Goal: Check status: Check status

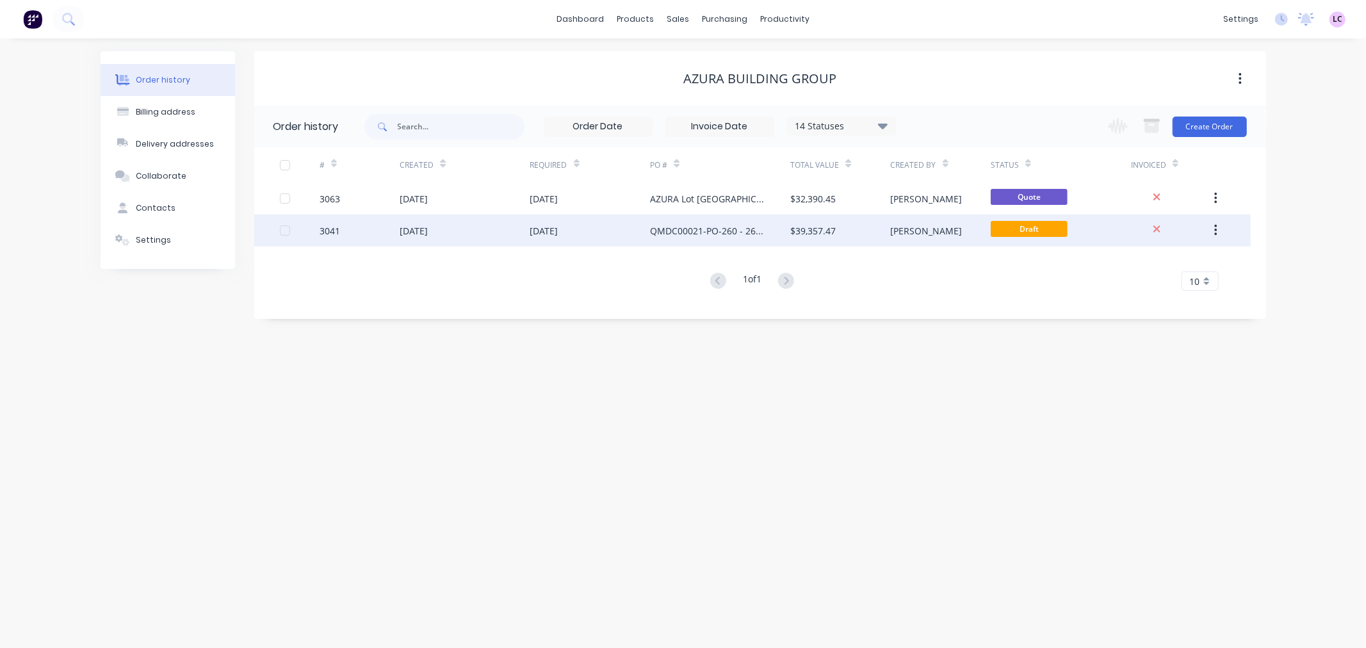
click at [697, 233] on div "QMDC00021-PO-260 - 260PO:" at bounding box center [707, 230] width 115 height 13
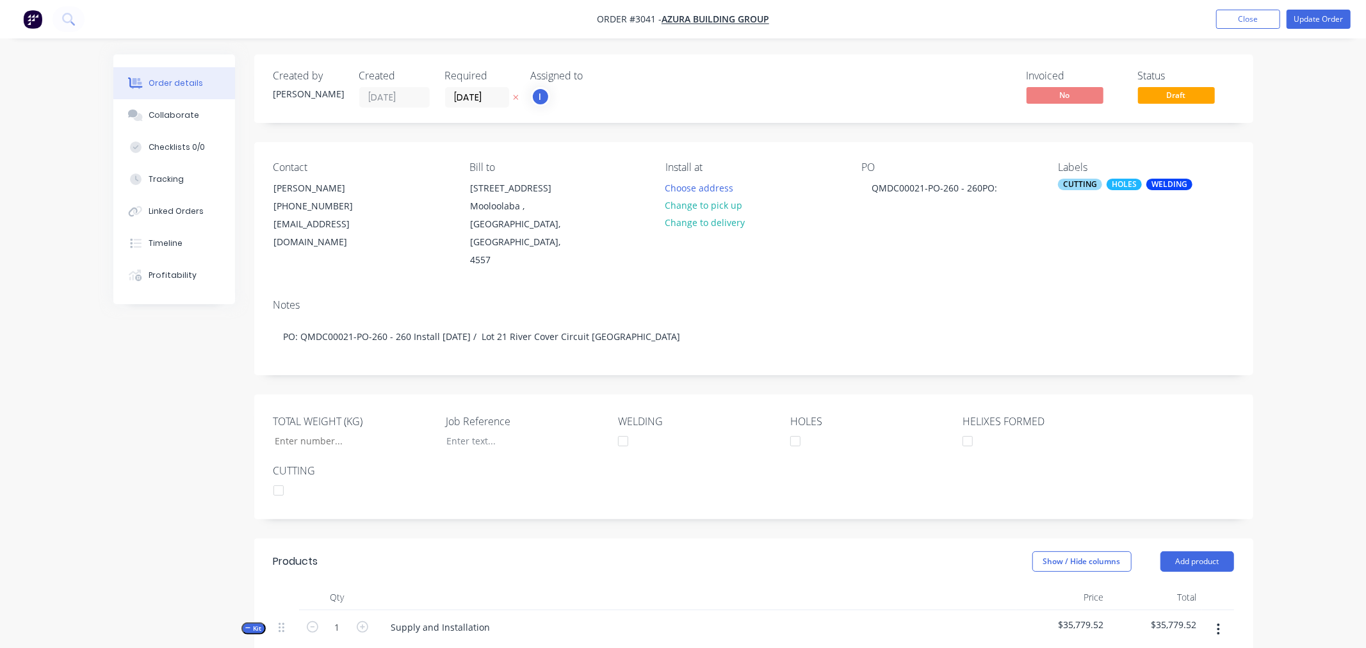
type input "7,435"
click at [33, 20] on img "button" at bounding box center [32, 19] width 19 height 19
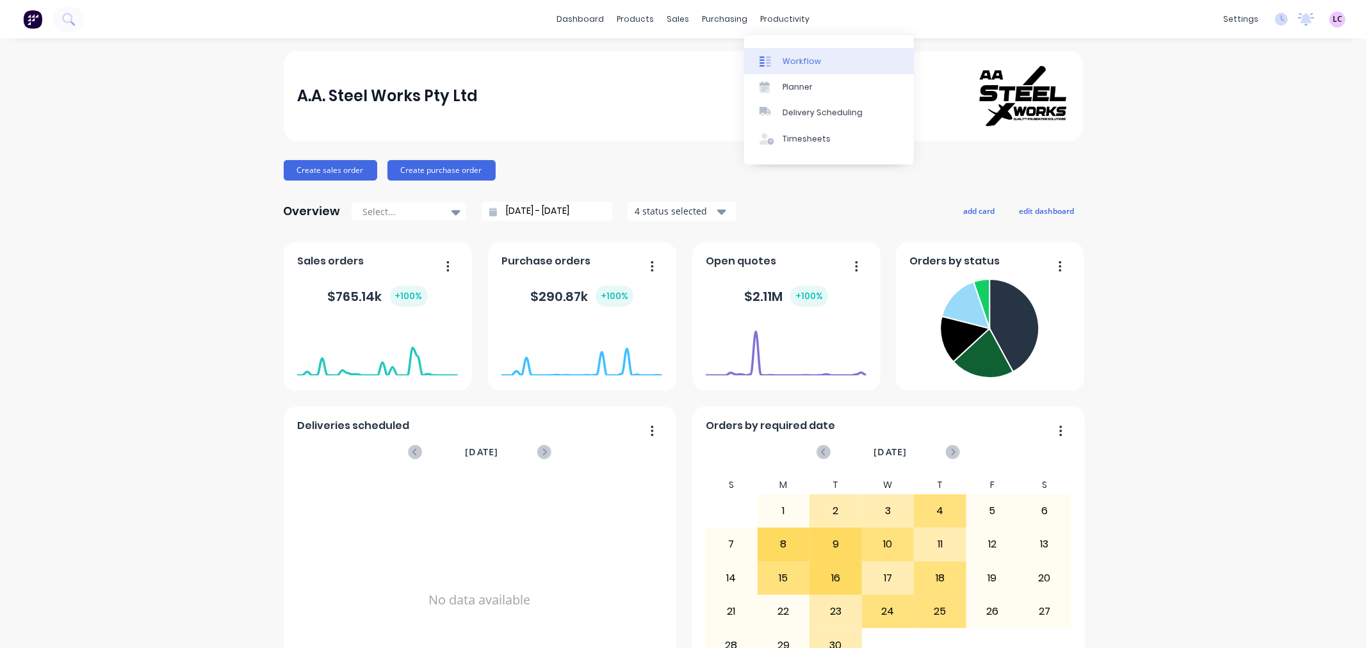
click at [793, 58] on div "Workflow" at bounding box center [801, 62] width 38 height 12
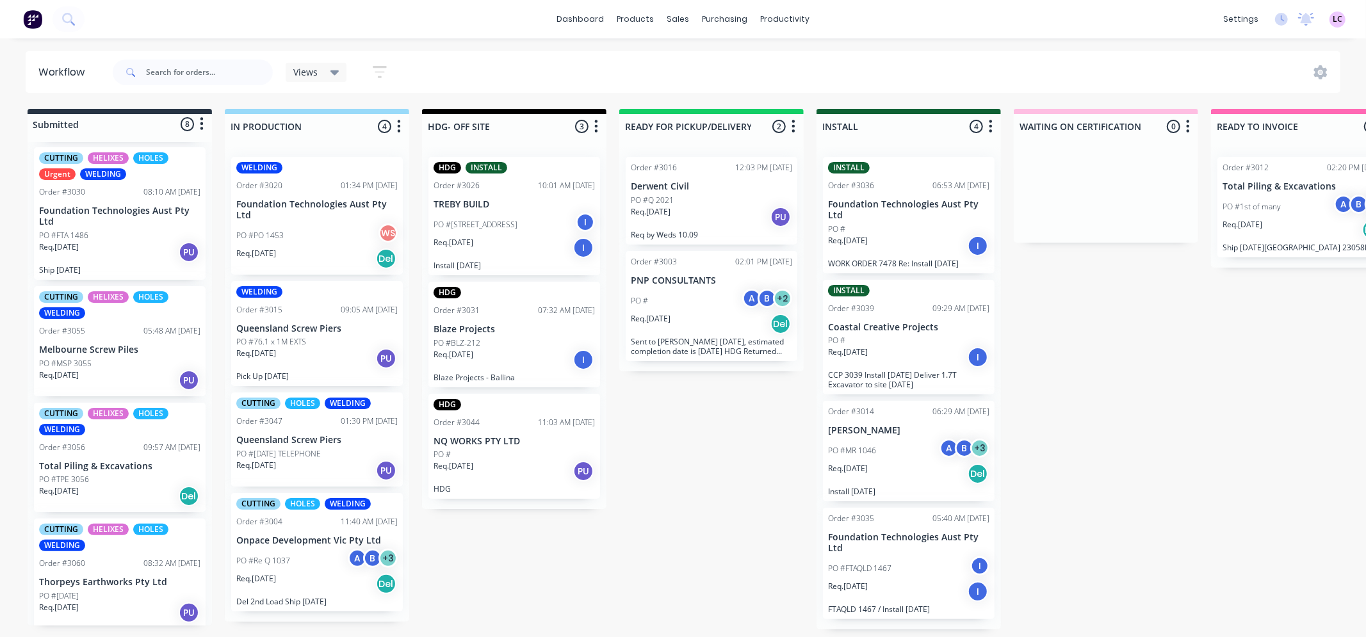
scroll to position [426, 0]
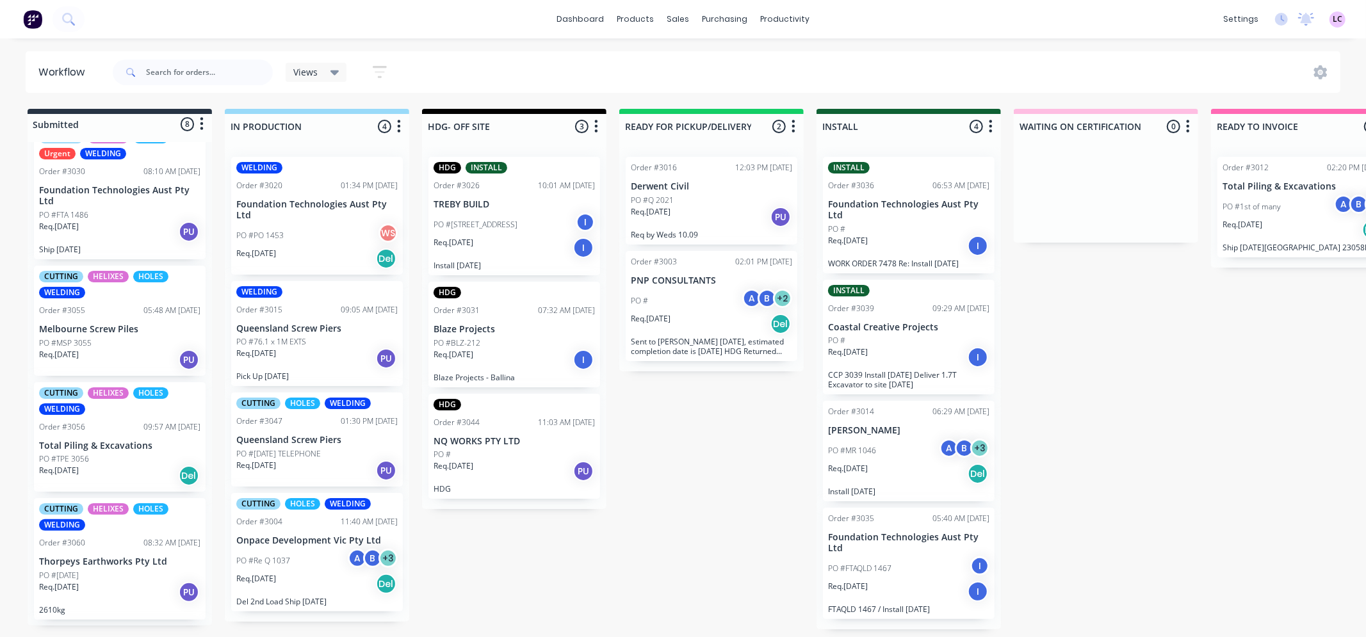
click at [144, 449] on p "Total Piling & Excavations" at bounding box center [119, 445] width 161 height 11
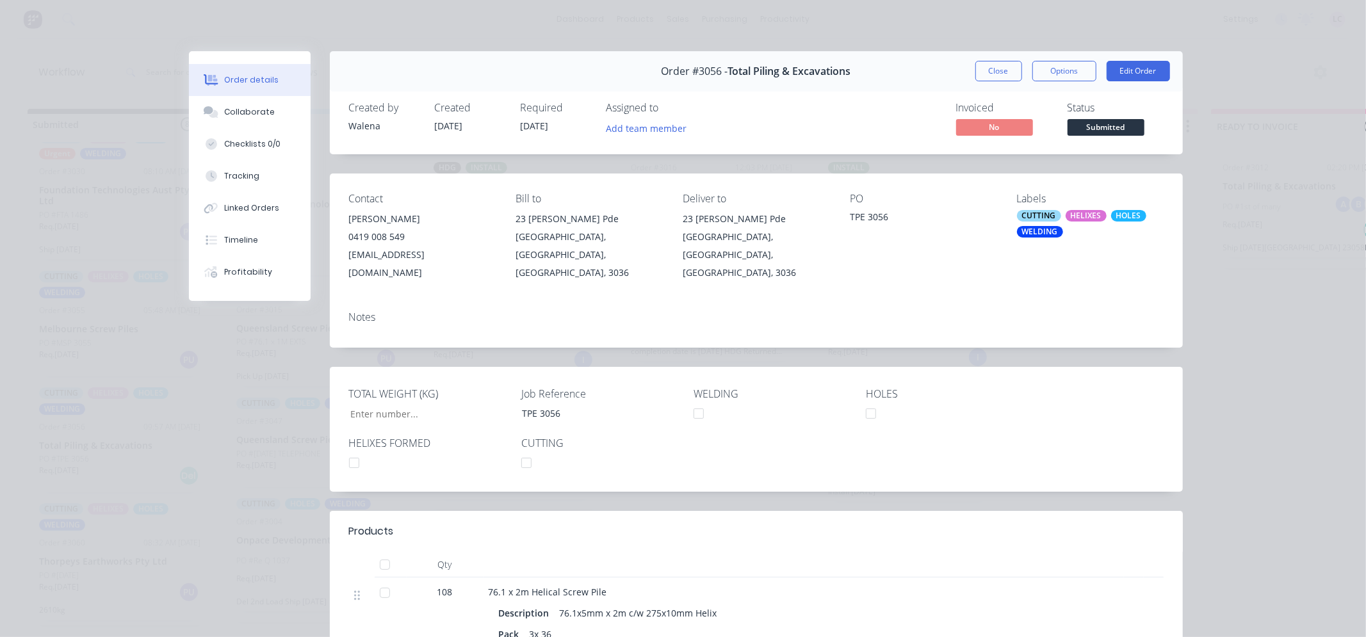
type input "5,193"
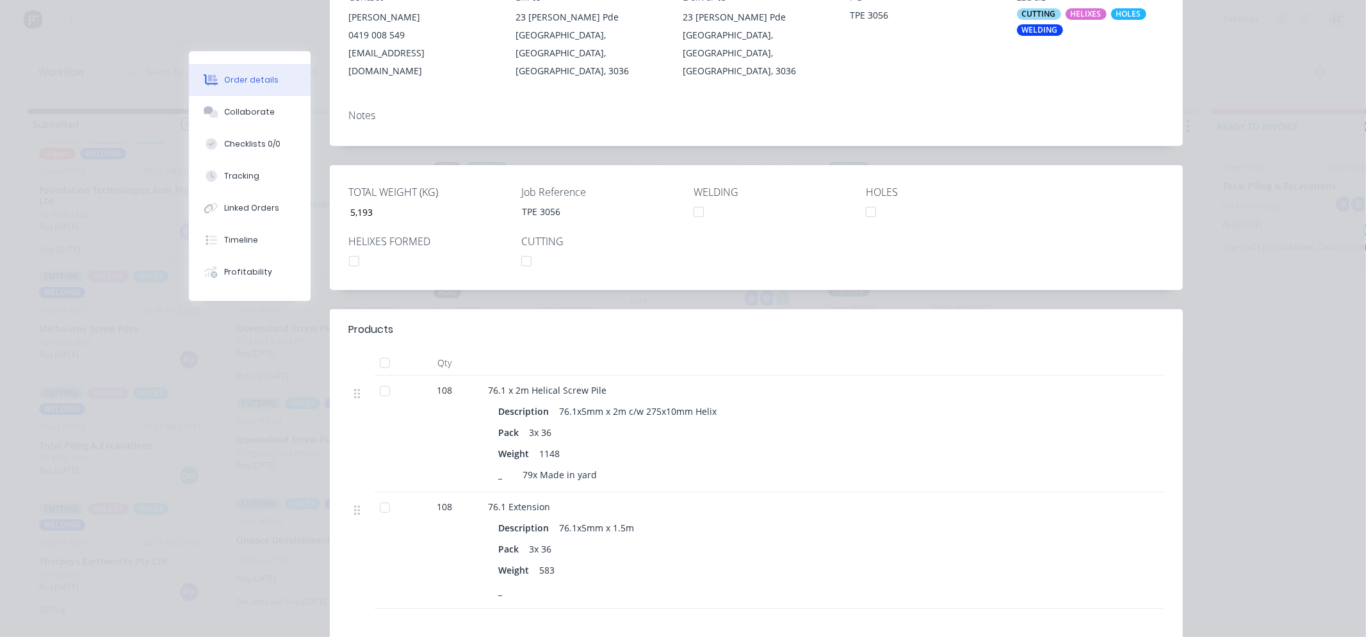
scroll to position [0, 0]
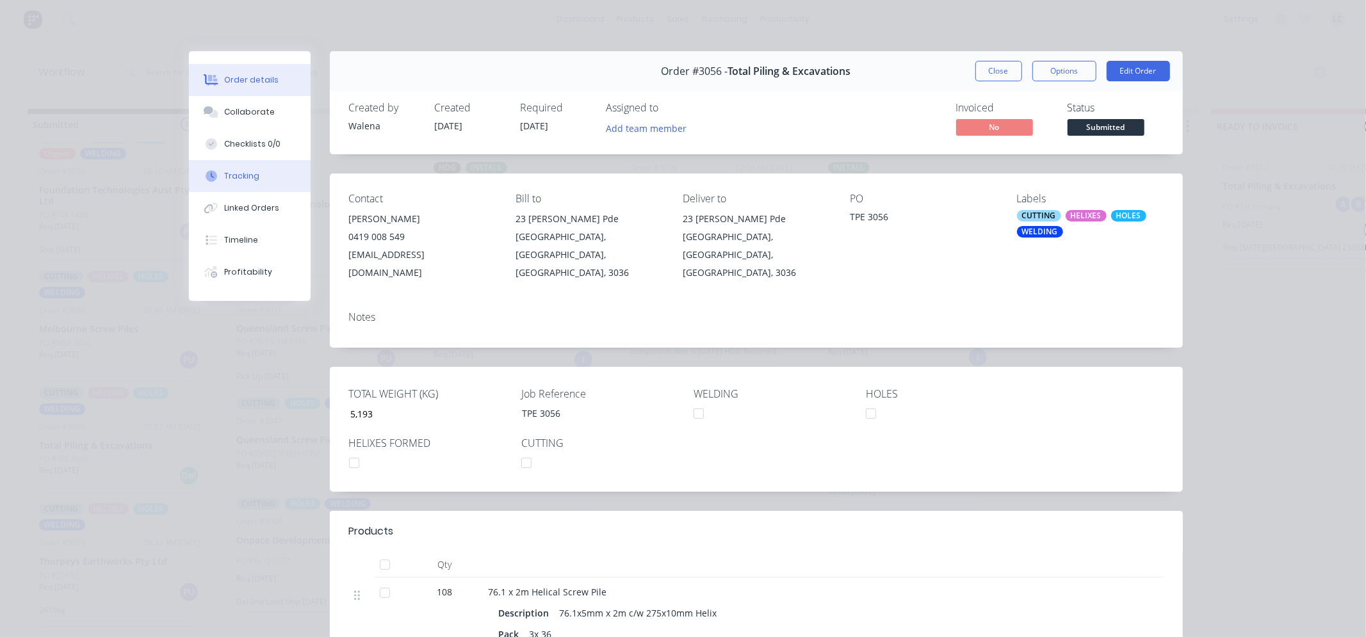
click at [257, 178] on button "Tracking" at bounding box center [250, 176] width 122 height 32
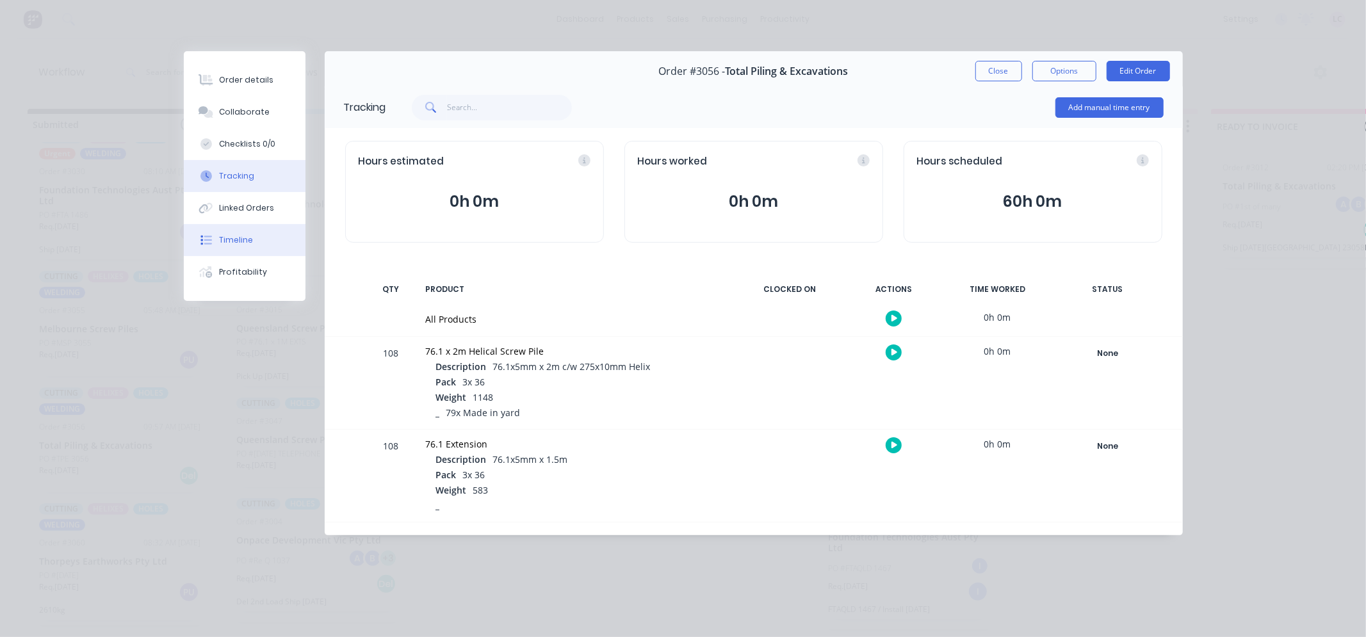
click at [266, 231] on button "Timeline" at bounding box center [245, 240] width 122 height 32
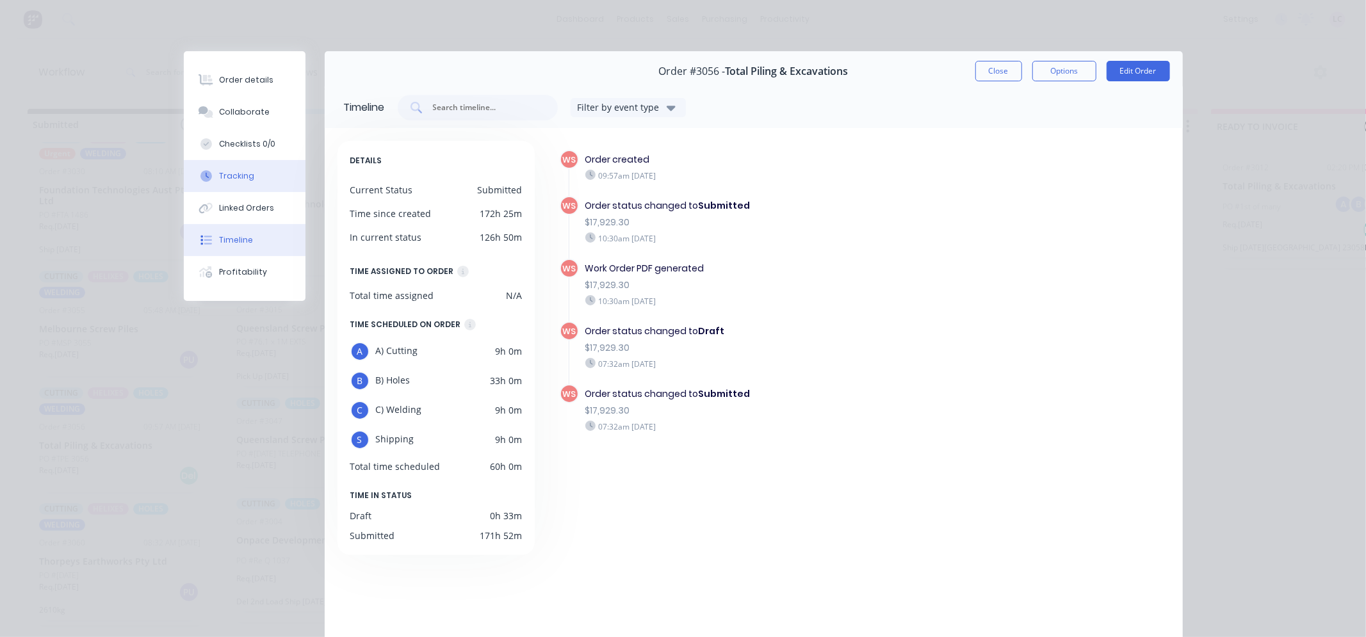
click at [226, 180] on div "Tracking" at bounding box center [236, 176] width 35 height 12
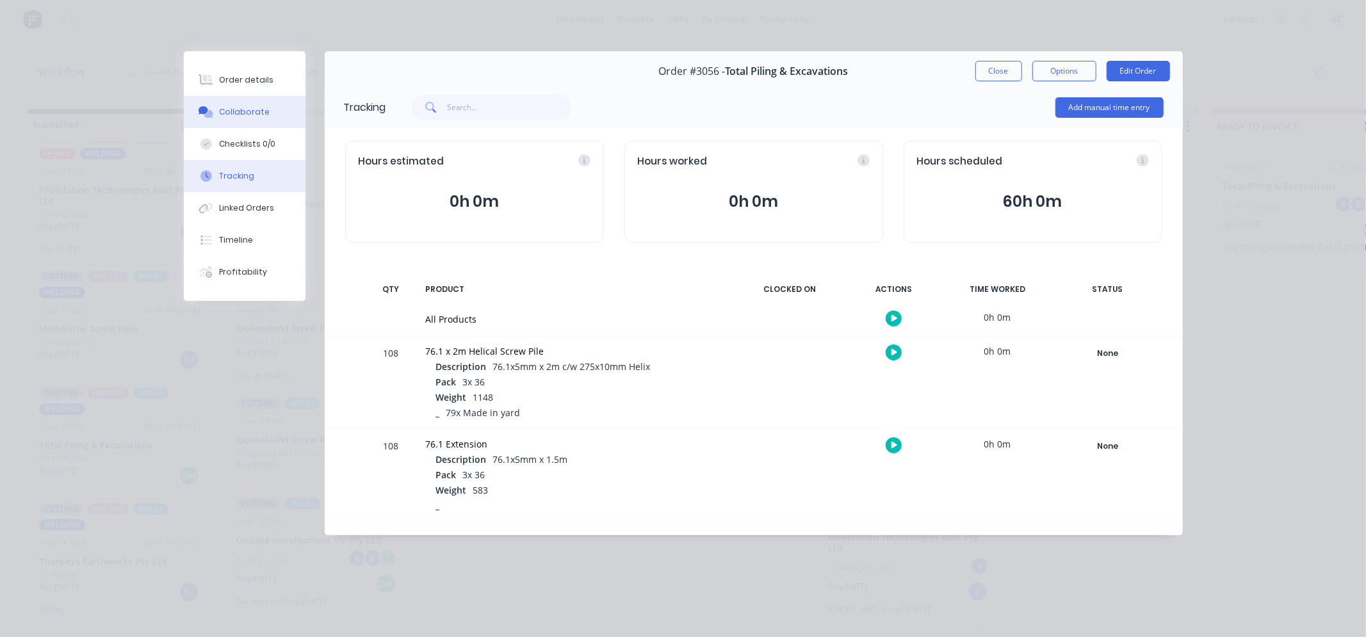
click at [257, 106] on div "Collaborate" at bounding box center [244, 112] width 51 height 12
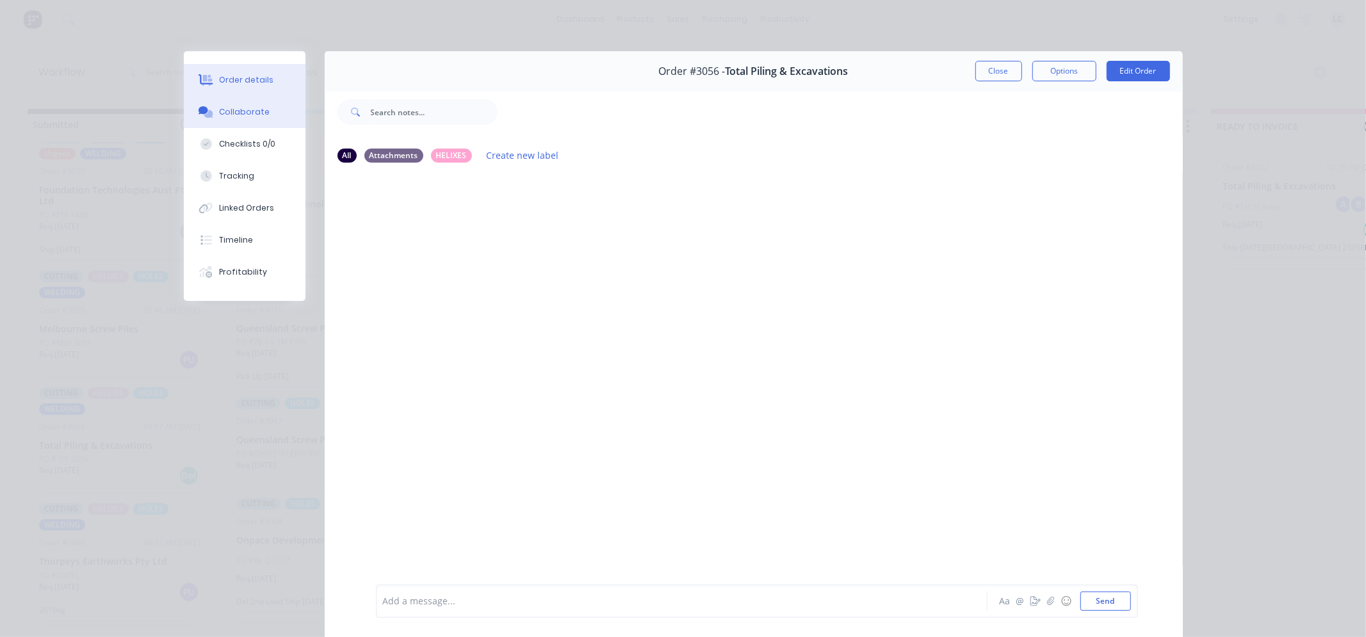
click at [252, 76] on div "Order details" at bounding box center [246, 80] width 54 height 12
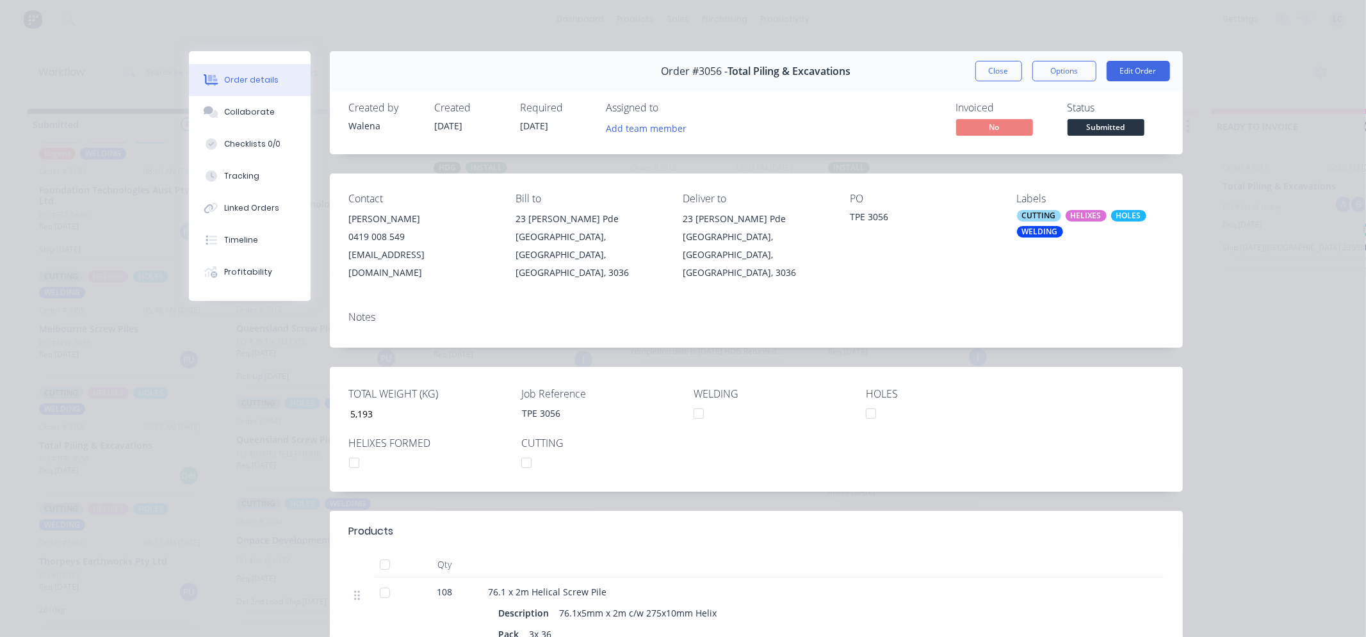
click at [1090, 213] on div "HELIXES" at bounding box center [1085, 216] width 41 height 12
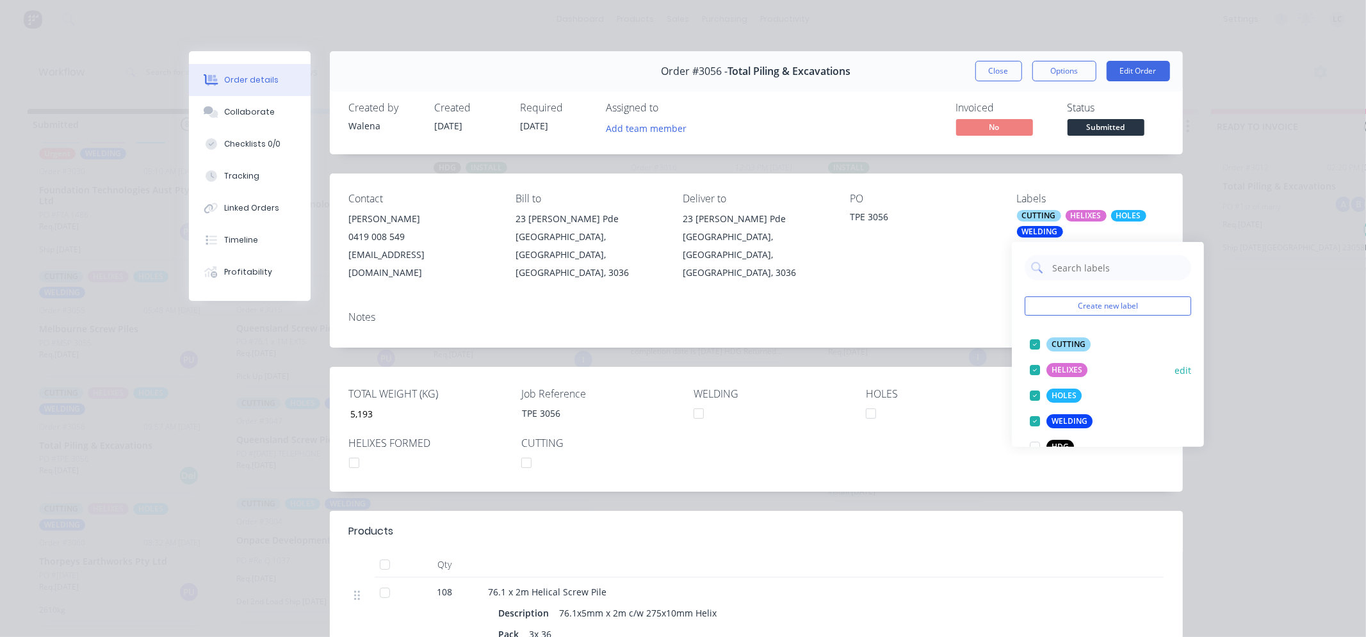
click at [1067, 373] on div "HELIXES" at bounding box center [1066, 370] width 41 height 14
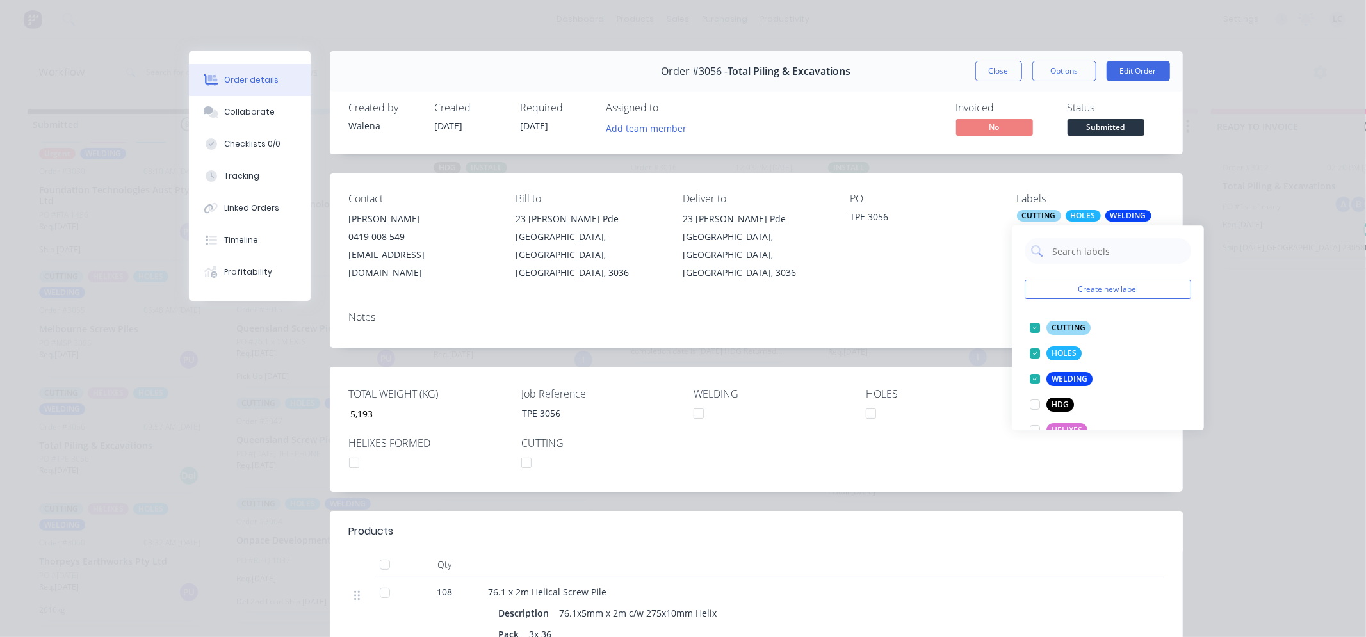
click at [353, 450] on div at bounding box center [354, 463] width 26 height 26
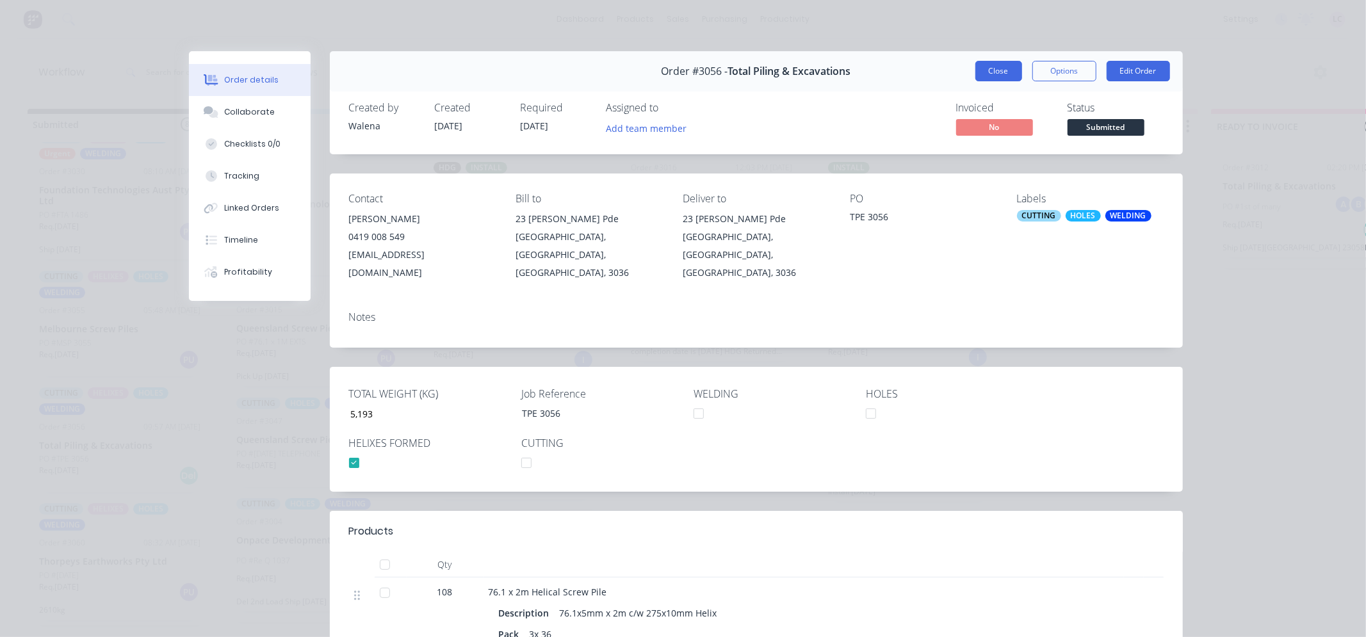
click at [999, 67] on button "Close" at bounding box center [998, 71] width 47 height 20
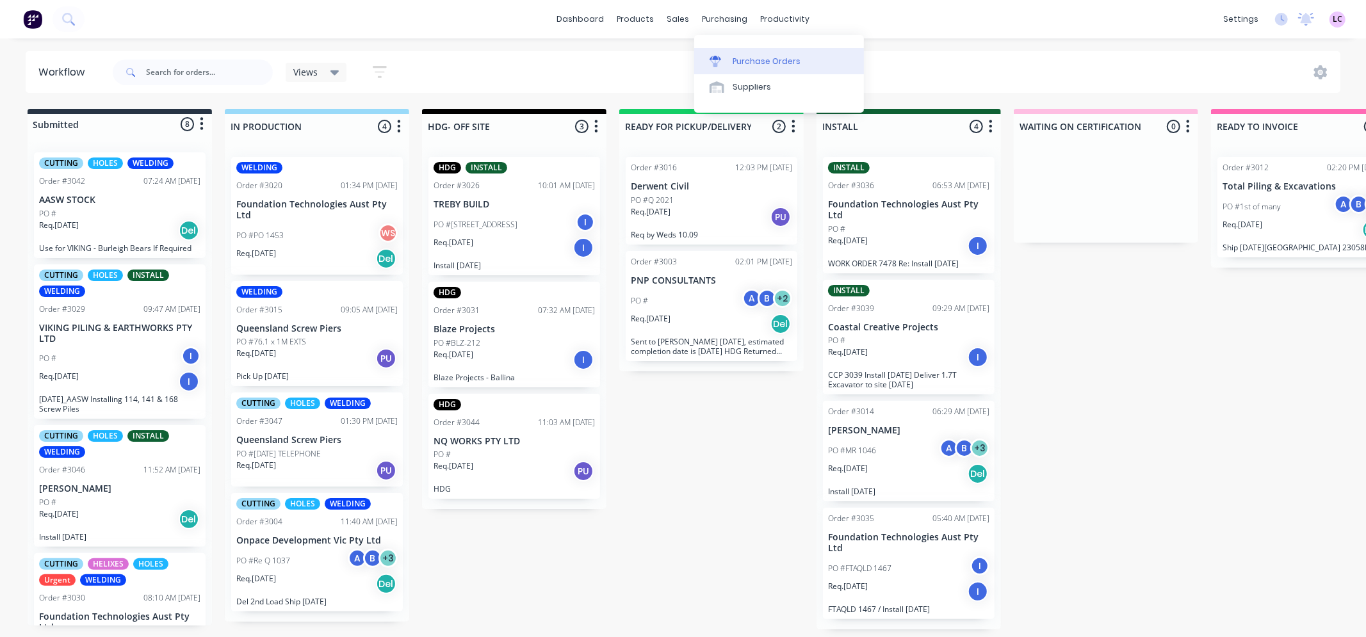
click at [733, 61] on div "Purchase Orders" at bounding box center [766, 62] width 68 height 12
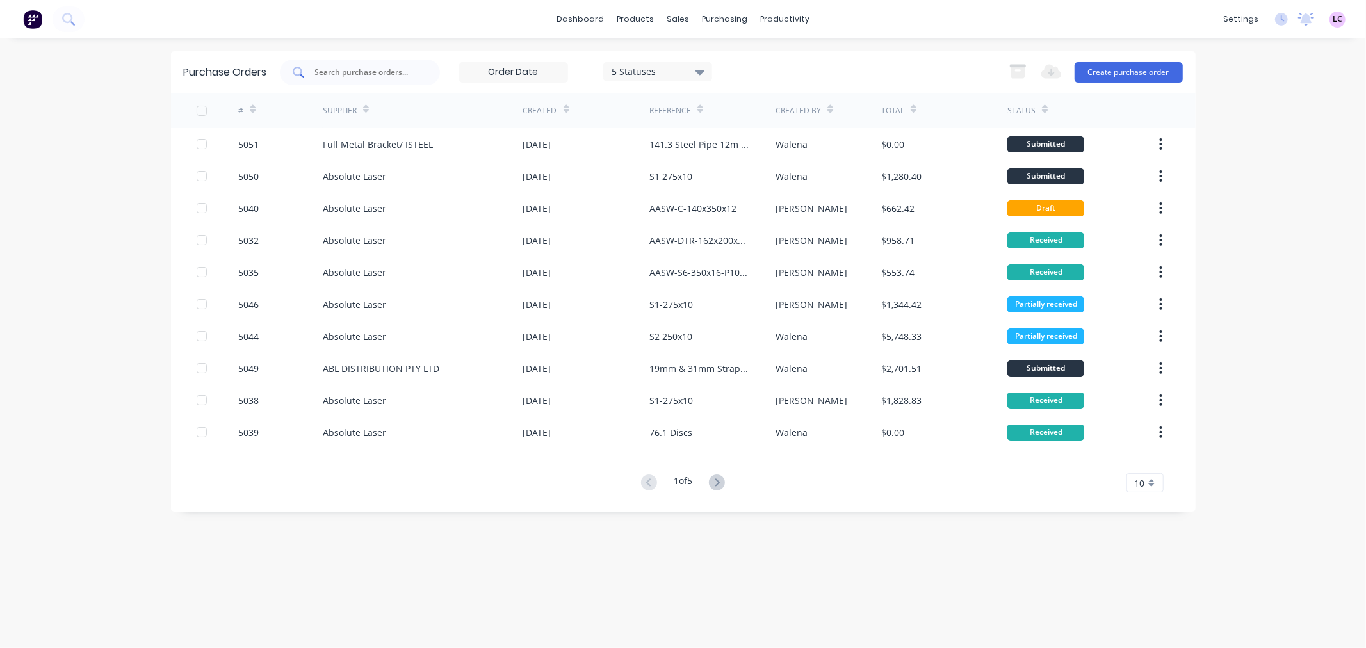
click at [376, 77] on input "text" at bounding box center [367, 72] width 106 height 13
type input "5047"
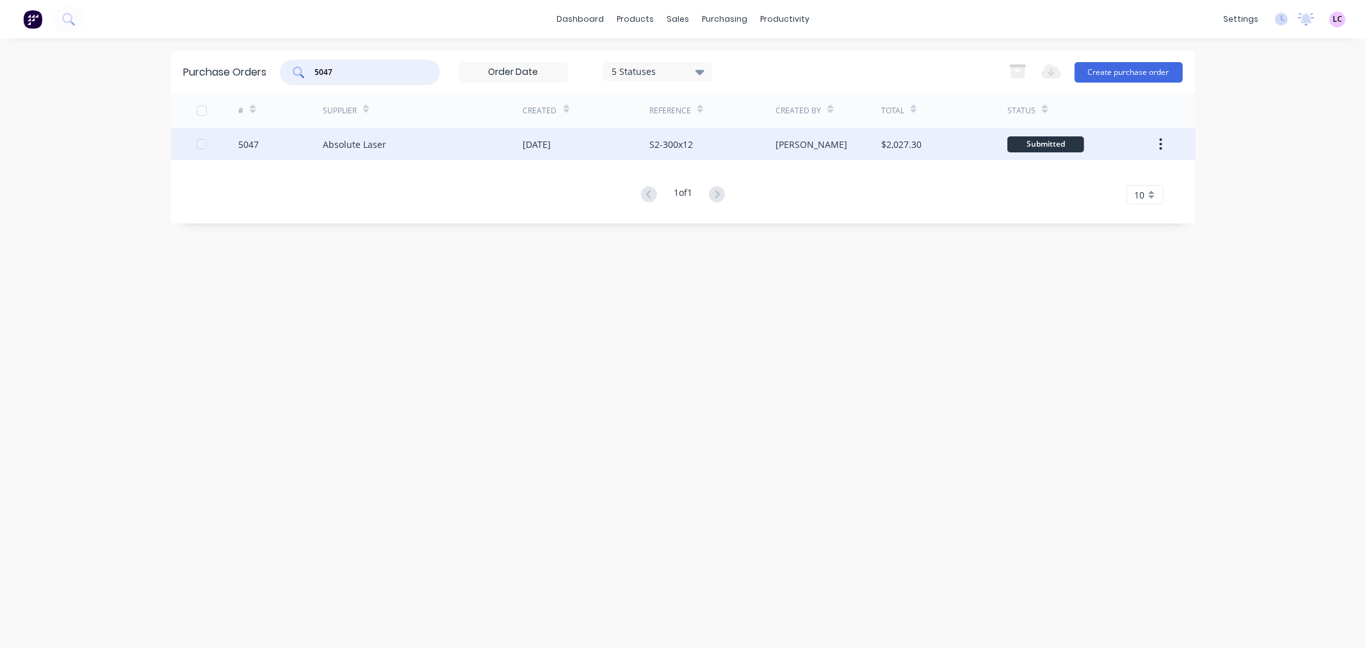
click at [244, 138] on div "5047" at bounding box center [248, 144] width 20 height 13
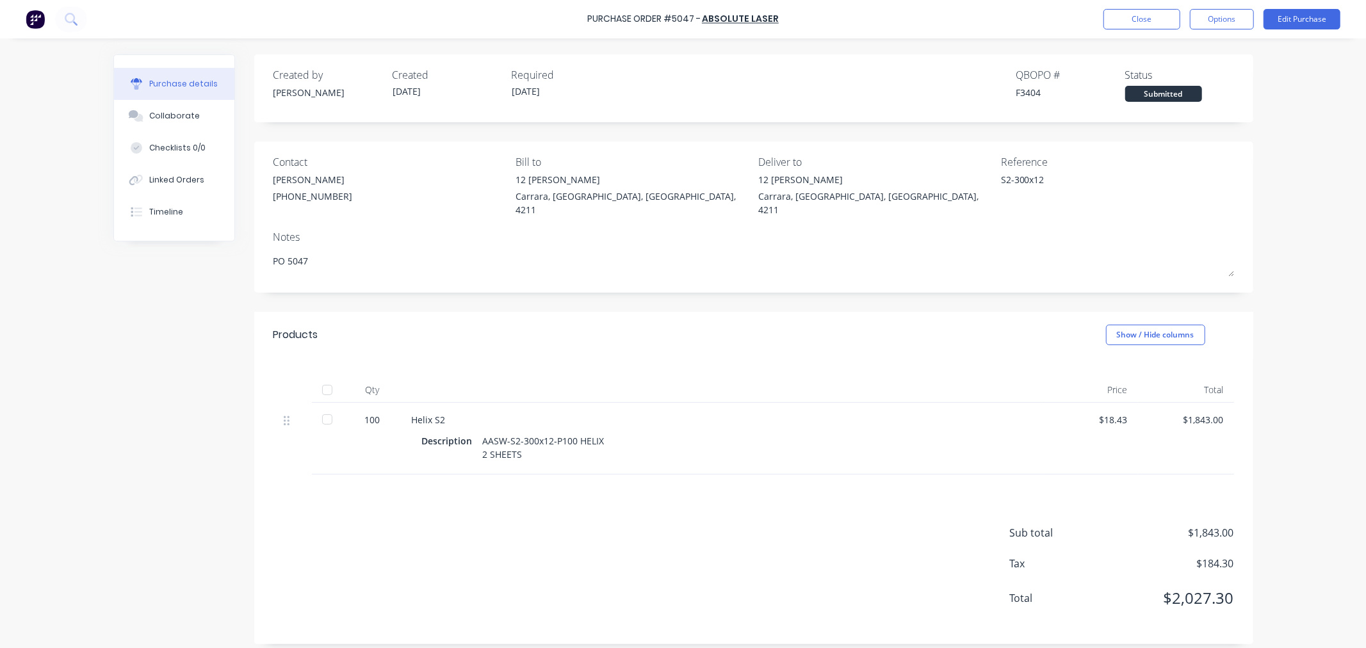
click at [324, 378] on div at bounding box center [327, 390] width 26 height 26
type textarea "x"
click at [1138, 13] on button "Close" at bounding box center [1141, 19] width 77 height 20
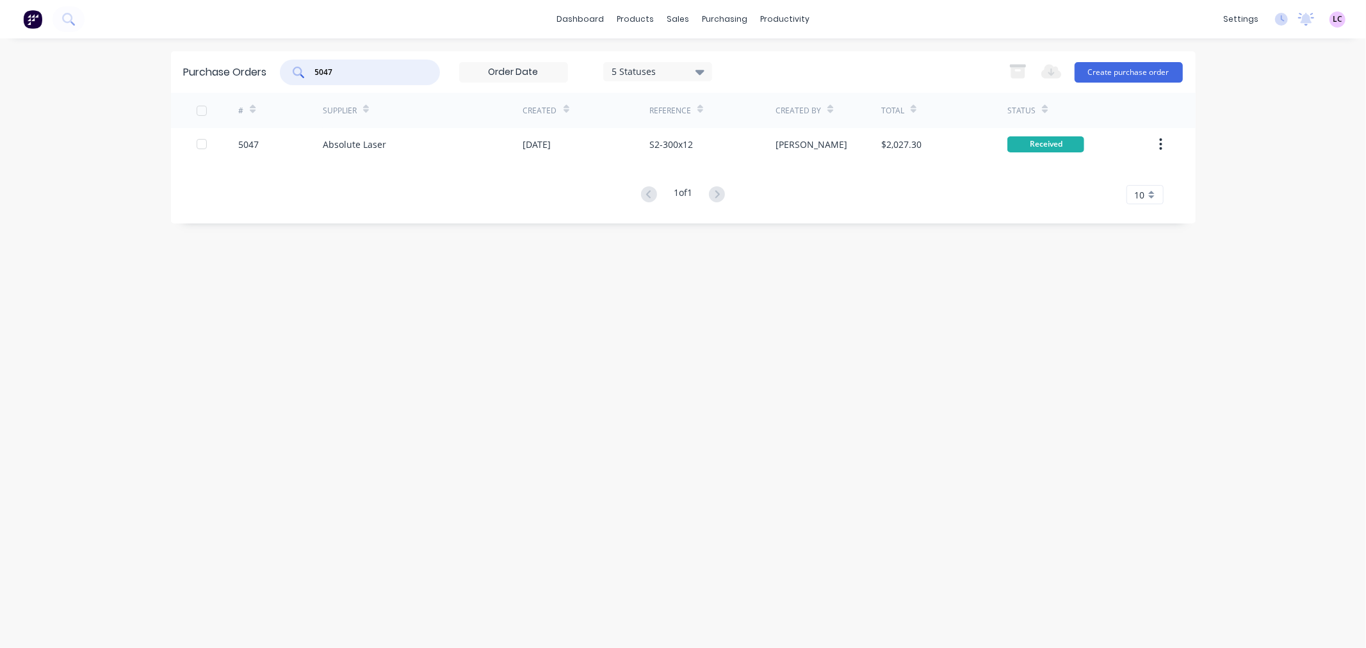
drag, startPoint x: 382, startPoint y: 75, endPoint x: 149, endPoint y: 69, distance: 233.1
click at [149, 69] on div "dashboard products sales purchasing productivity dashboard products Product Cat…" at bounding box center [683, 324] width 1366 height 648
type input "5044"
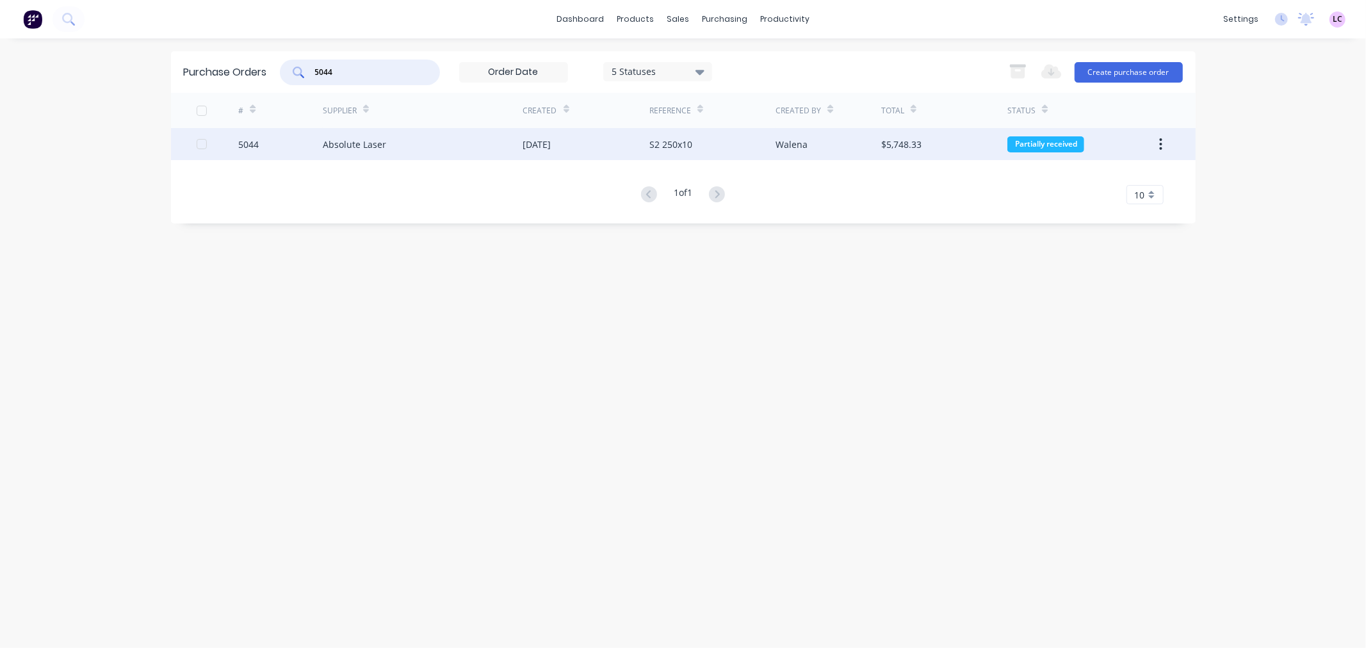
click at [361, 143] on div "Absolute Laser" at bounding box center [354, 144] width 63 height 13
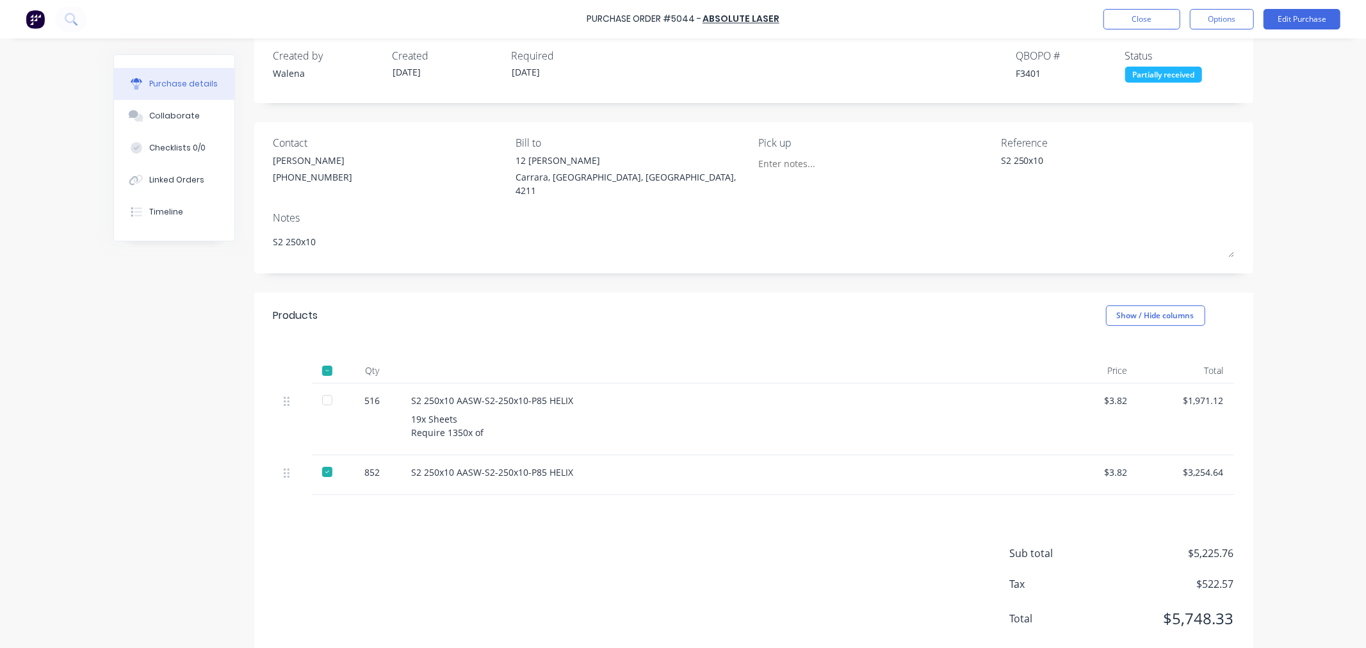
scroll to position [36, 0]
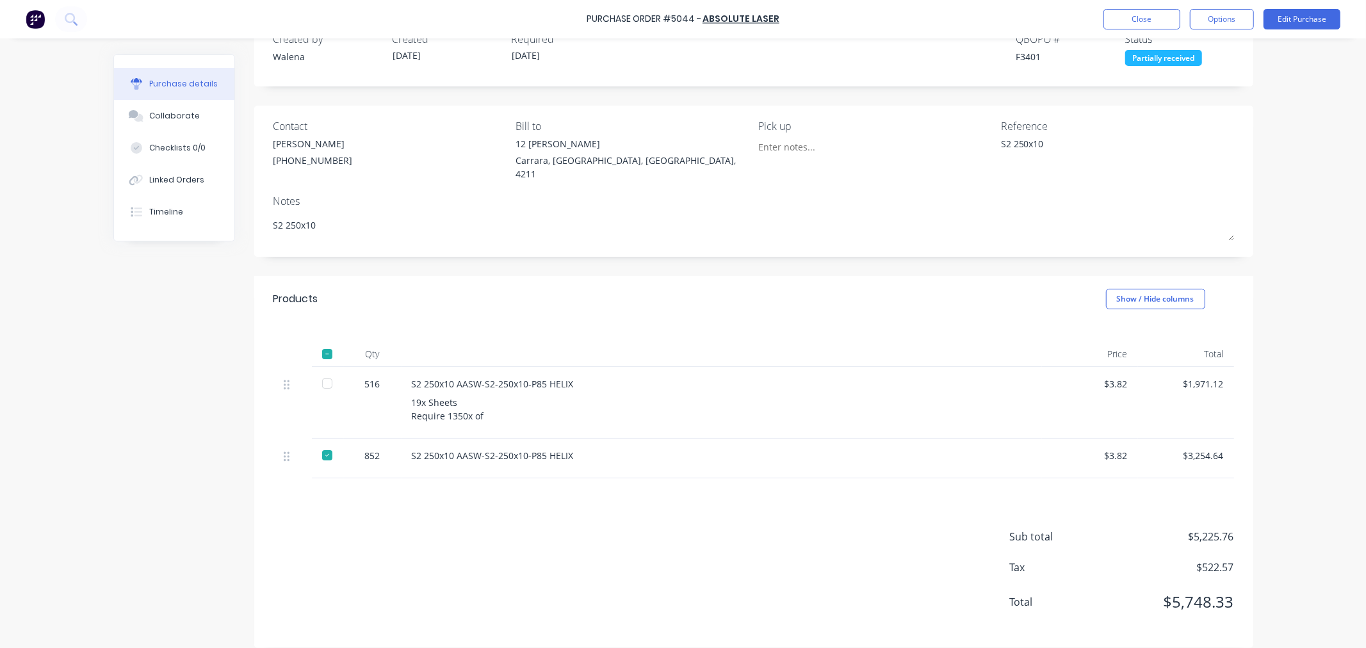
click at [325, 371] on div at bounding box center [327, 384] width 26 height 26
click at [1120, 18] on button "Close" at bounding box center [1141, 19] width 77 height 20
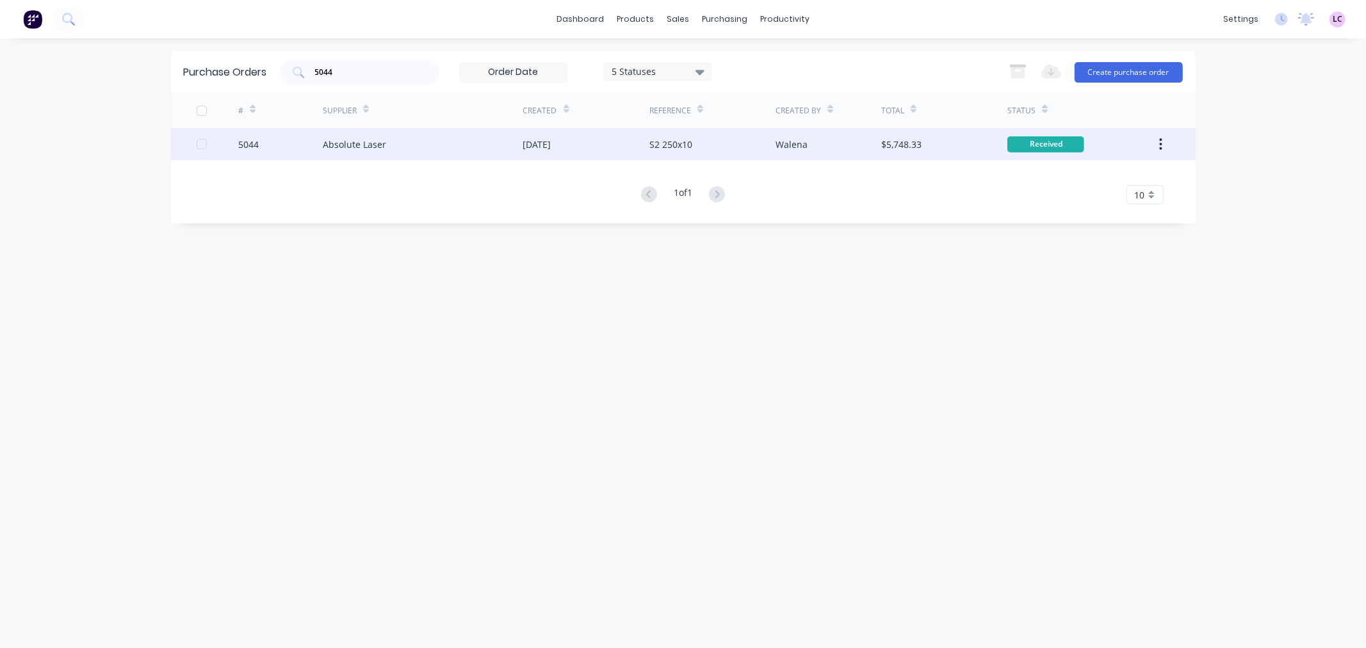
click at [327, 143] on div "Absolute Laser" at bounding box center [354, 144] width 63 height 13
type textarea "x"
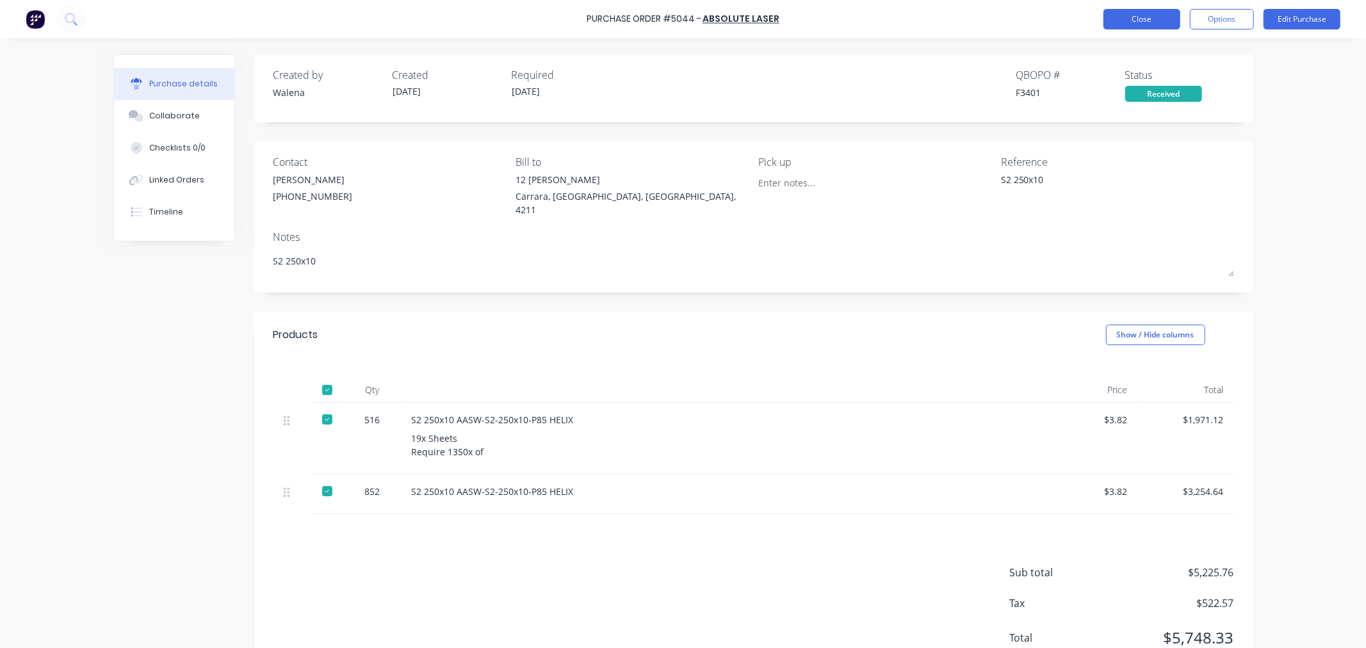
click at [1131, 19] on button "Close" at bounding box center [1141, 19] width 77 height 20
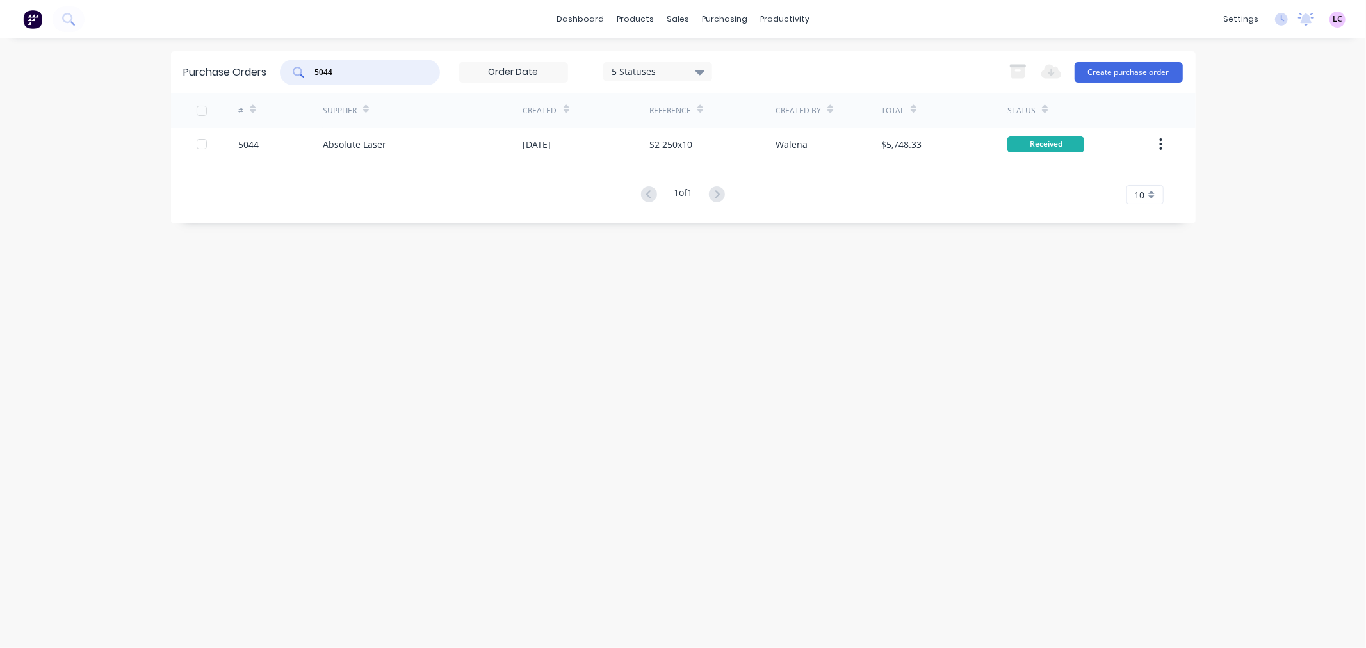
drag, startPoint x: 357, startPoint y: 74, endPoint x: 227, endPoint y: 79, distance: 130.0
click at [227, 79] on div "Purchase Orders 5044 5 Statuses 5 Statuses Export to Excel (XLSX) Create purcha…" at bounding box center [683, 72] width 1024 height 42
type input "5046"
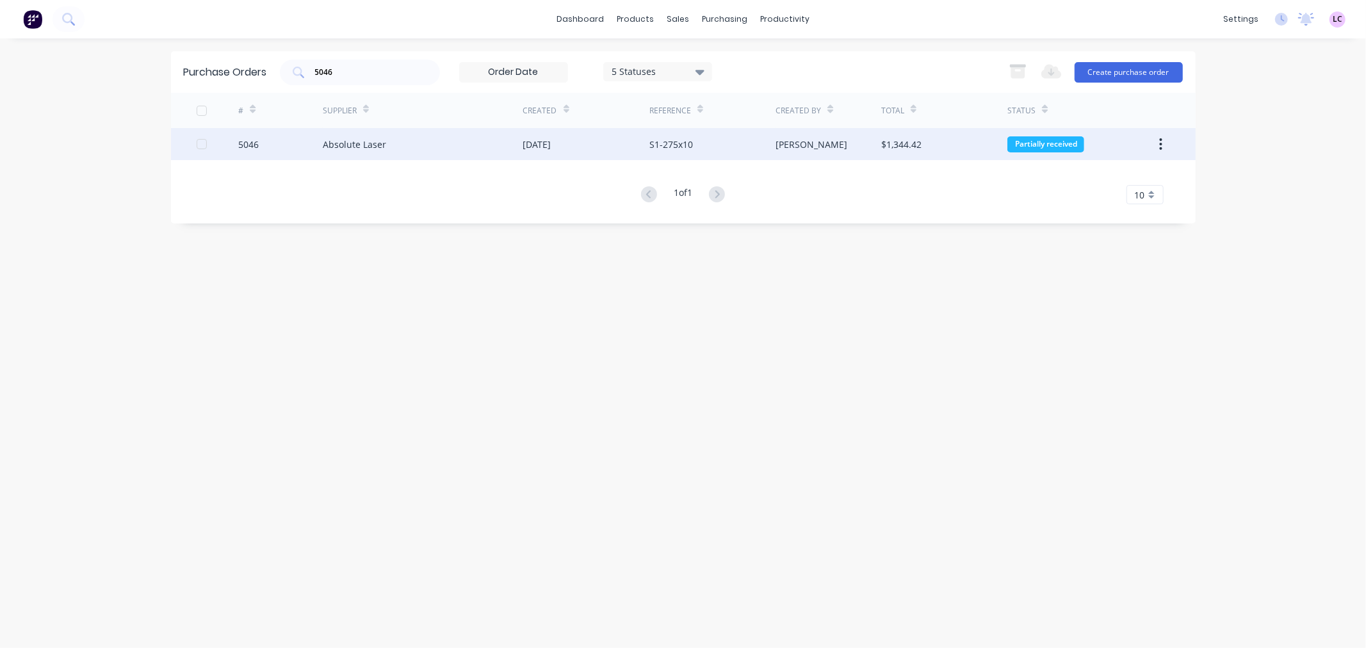
click at [410, 150] on div "Absolute Laser" at bounding box center [423, 144] width 200 height 32
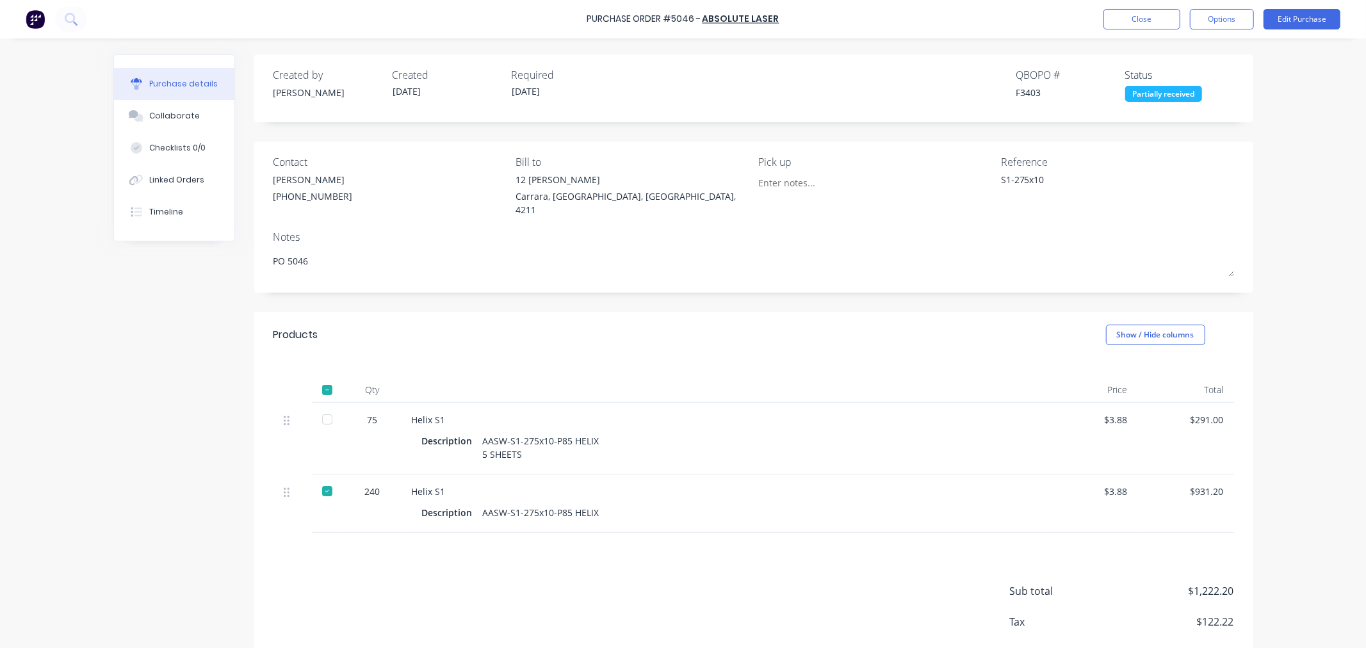
click at [366, 413] on div "75" at bounding box center [372, 419] width 37 height 13
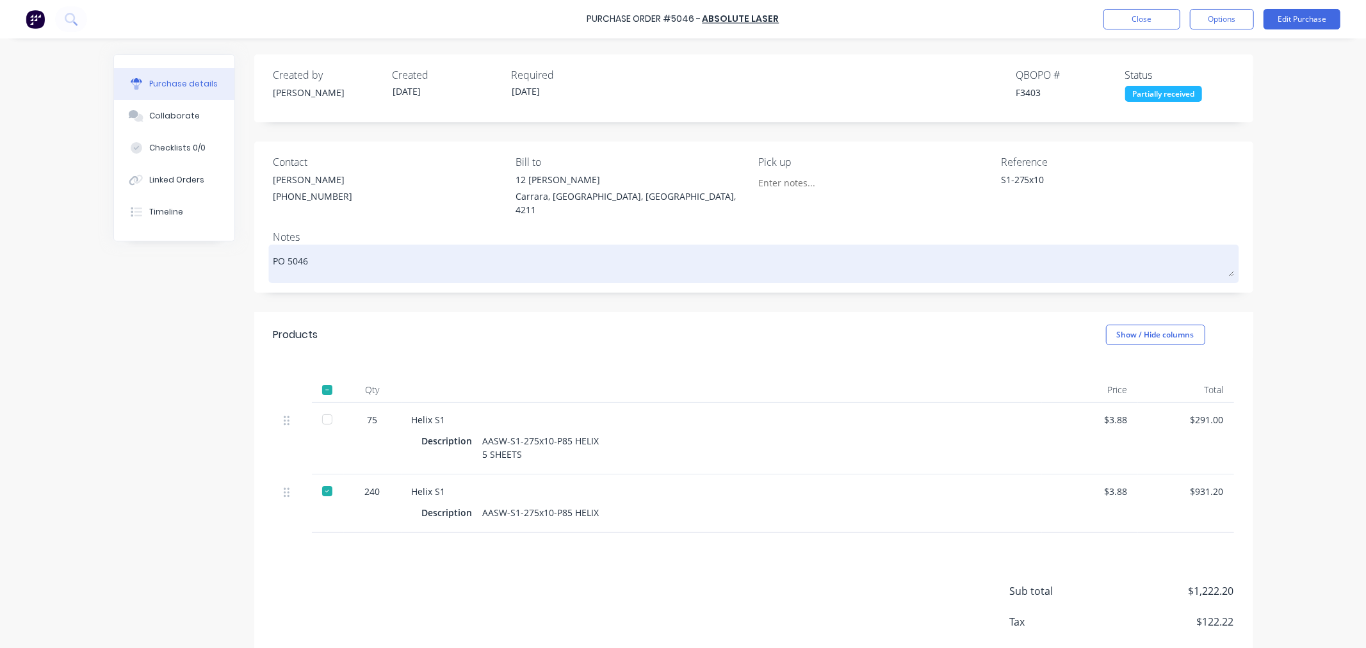
click at [360, 259] on textarea "PO 5046" at bounding box center [753, 262] width 960 height 29
type textarea "x"
type textarea "PO 5046"
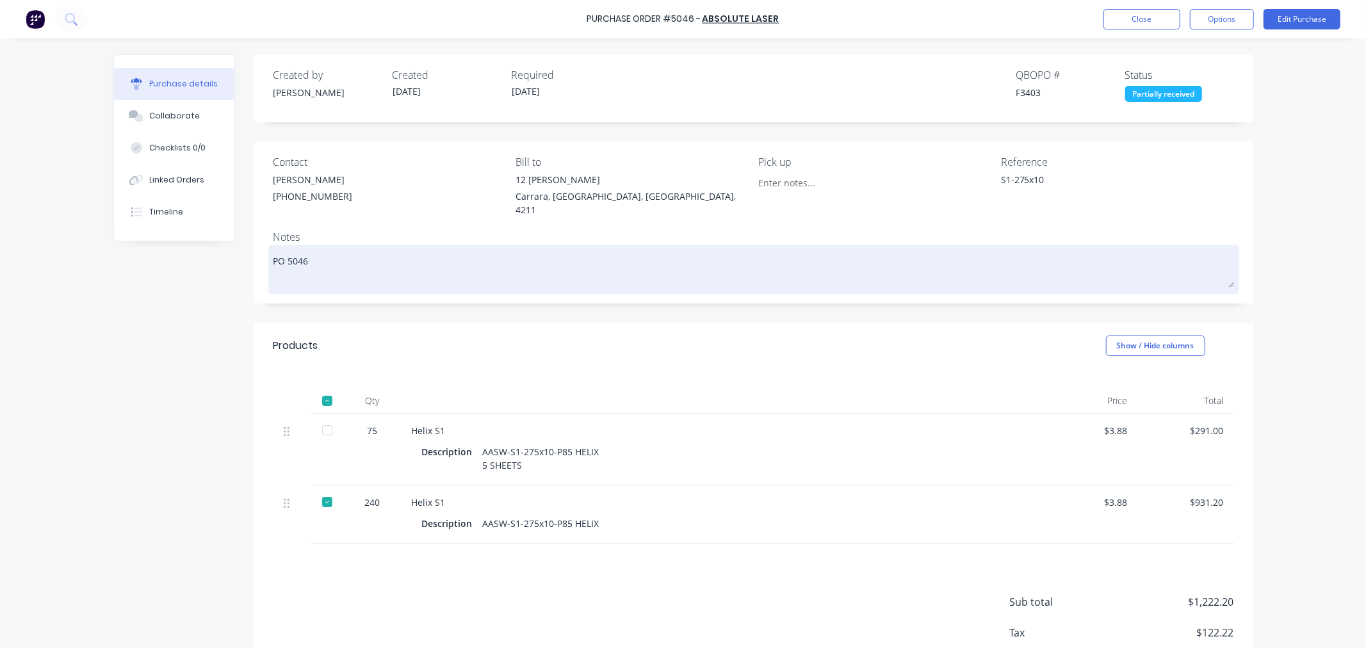
type textarea "x"
type textarea "PO 5046 1"
type textarea "x"
type textarea "PO 5046 12"
type textarea "x"
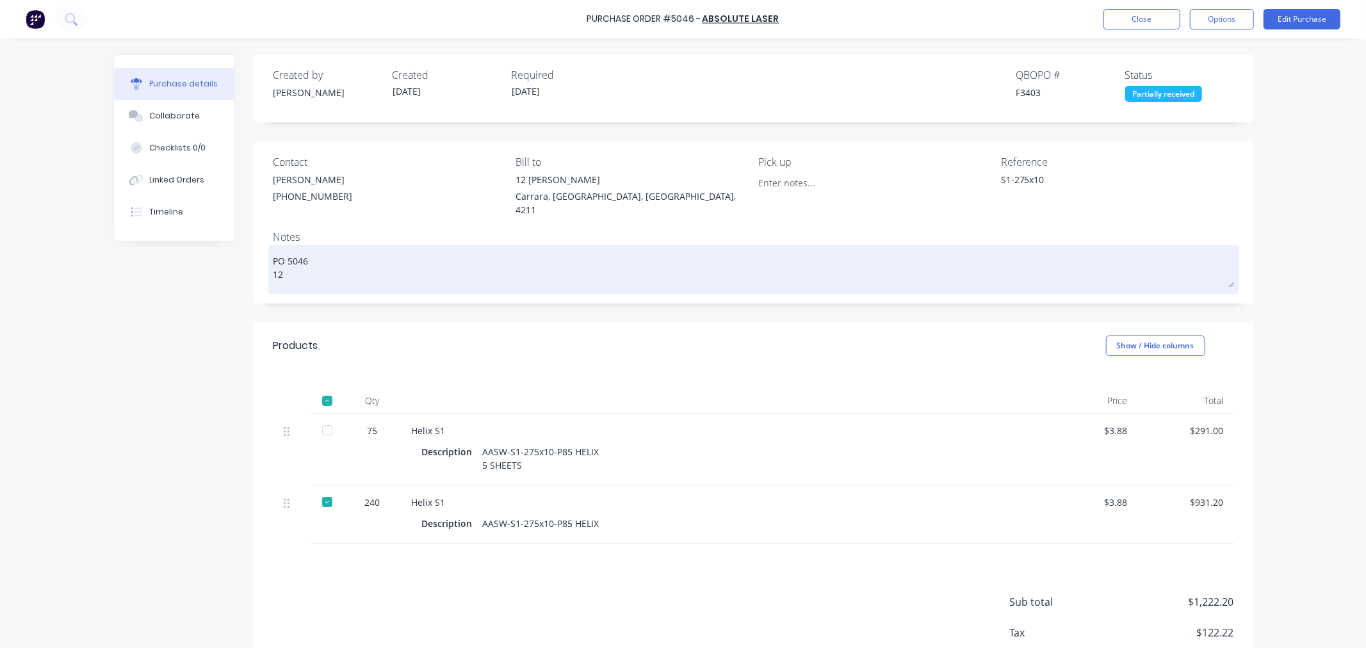
type textarea "PO 5046 120"
type textarea "x"
type textarea "PO 5046 120"
type textarea "x"
type textarea "PO 5046 120 D"
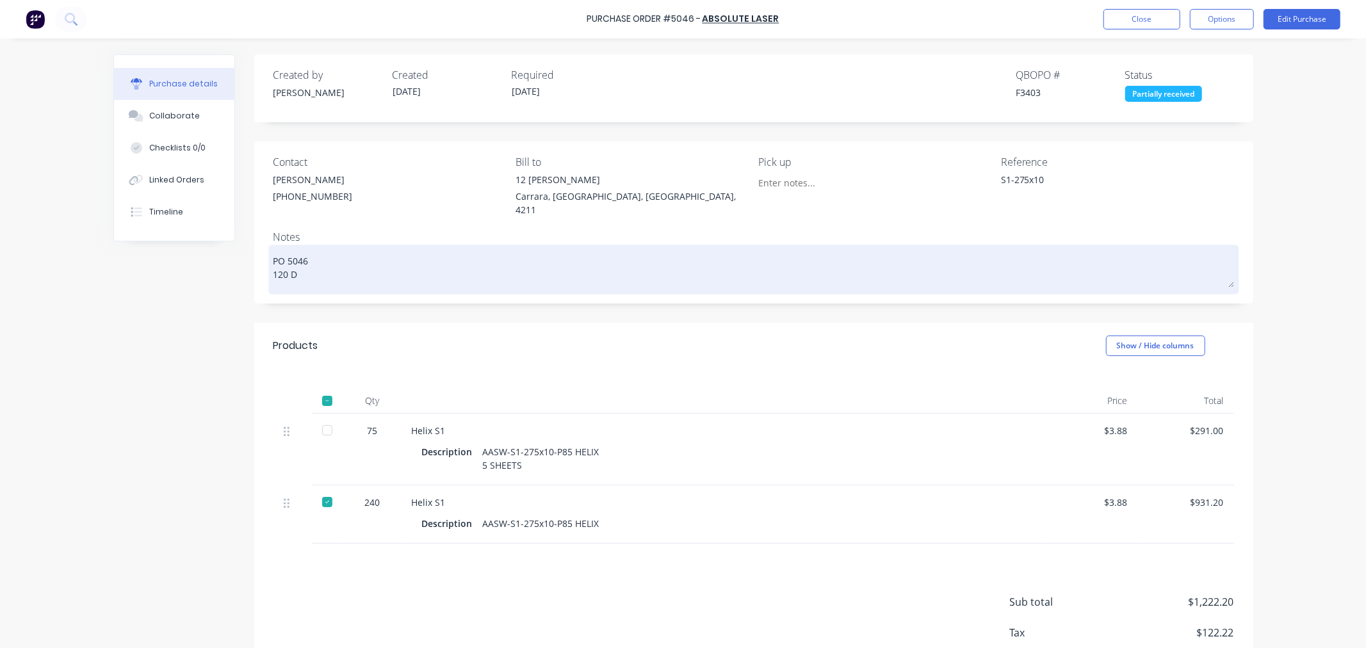
type textarea "x"
type textarea "PO 5046 120 DE"
type textarea "x"
type textarea "PO 5046 120 DEL"
type textarea "x"
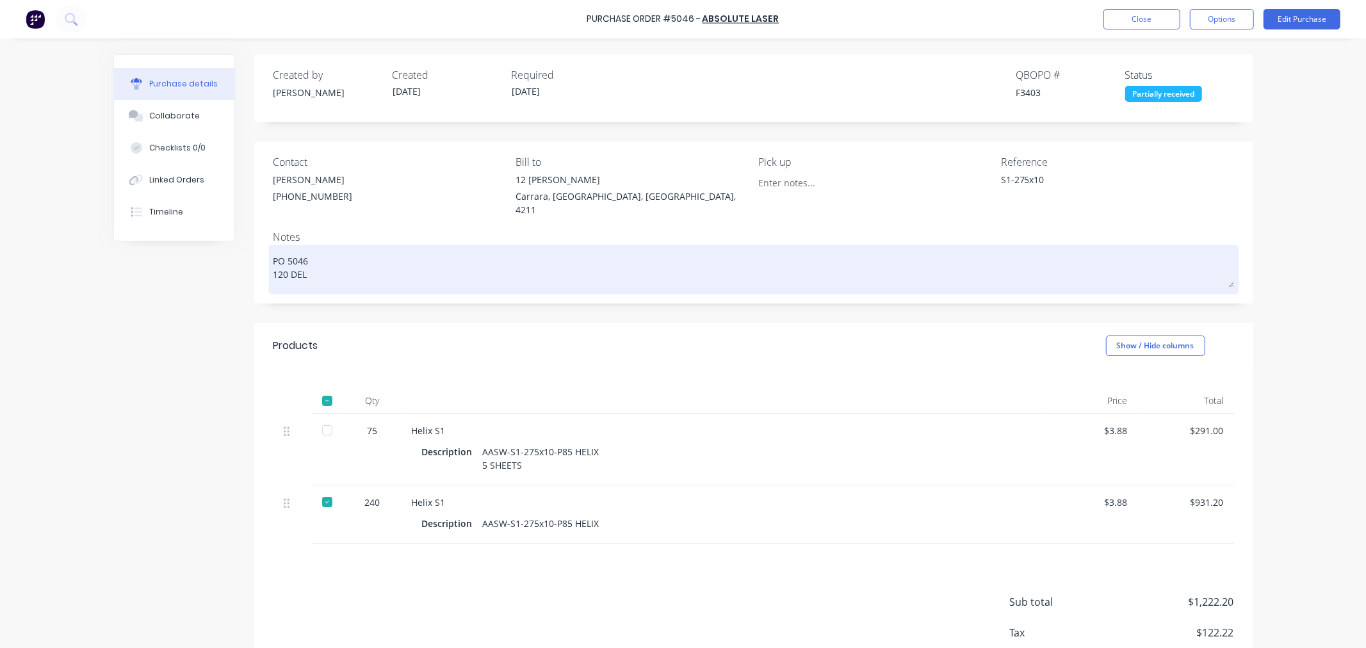
type textarea "PO 5046 120 DELI"
type textarea "x"
type textarea "PO 5046 120 DELIV"
type textarea "x"
type textarea "PO 5046 120 DELIVE"
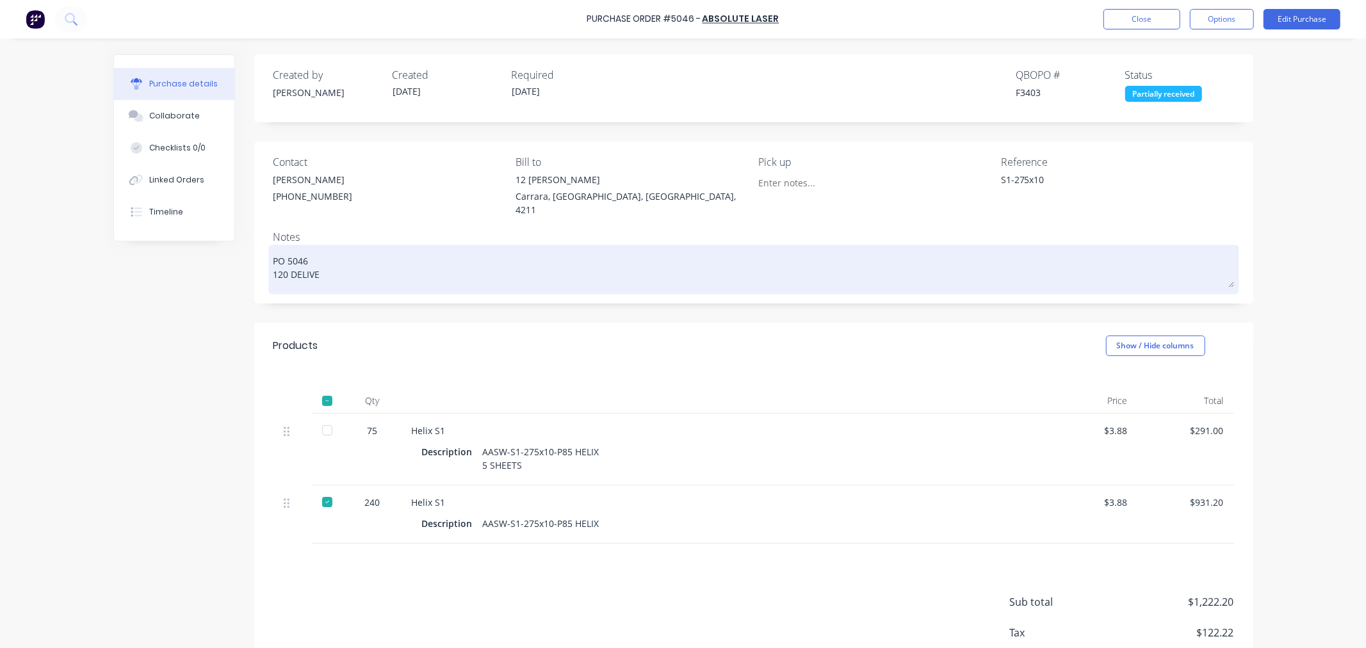
type textarea "x"
type textarea "PO 5046 120 DELIVER"
type textarea "x"
type textarea "PO 5046 120 DELIVERE"
type textarea "x"
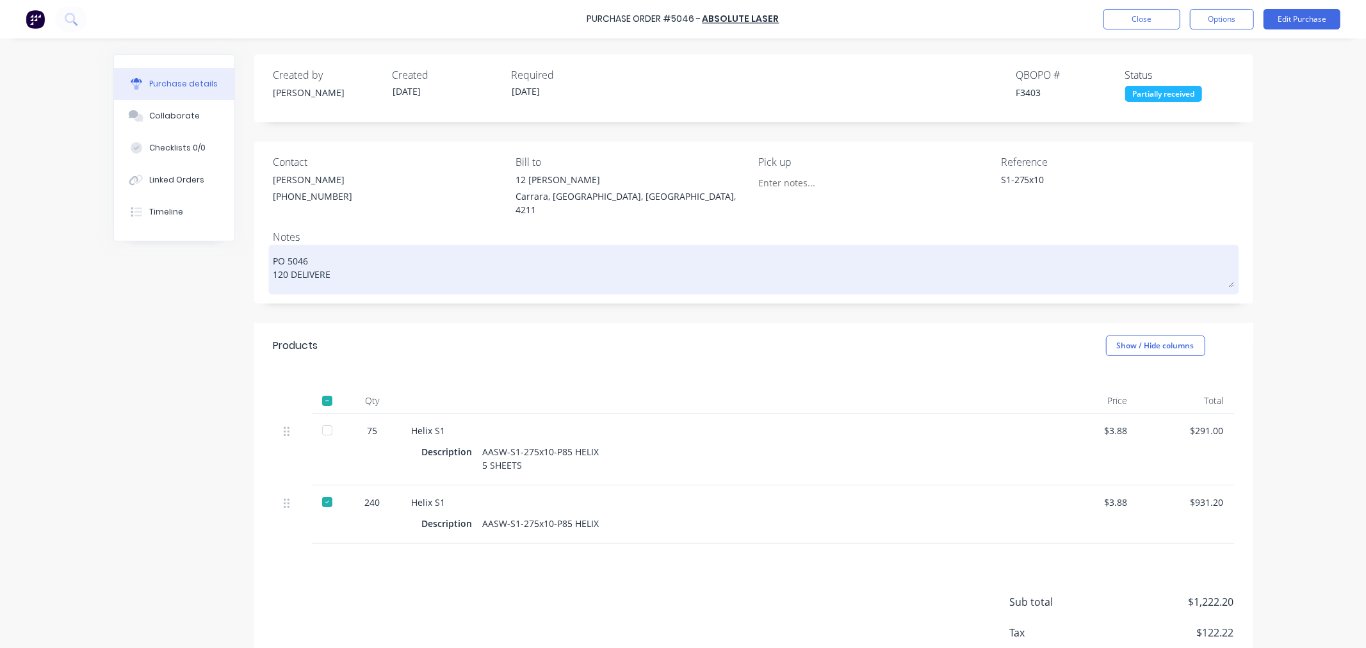
type textarea "PO 5046 120 DELIVERED"
type textarea "x"
type textarea "PO 5046 120 DELIVERED"
type textarea "x"
type textarea "PO 5046 120 DELIVERED 2"
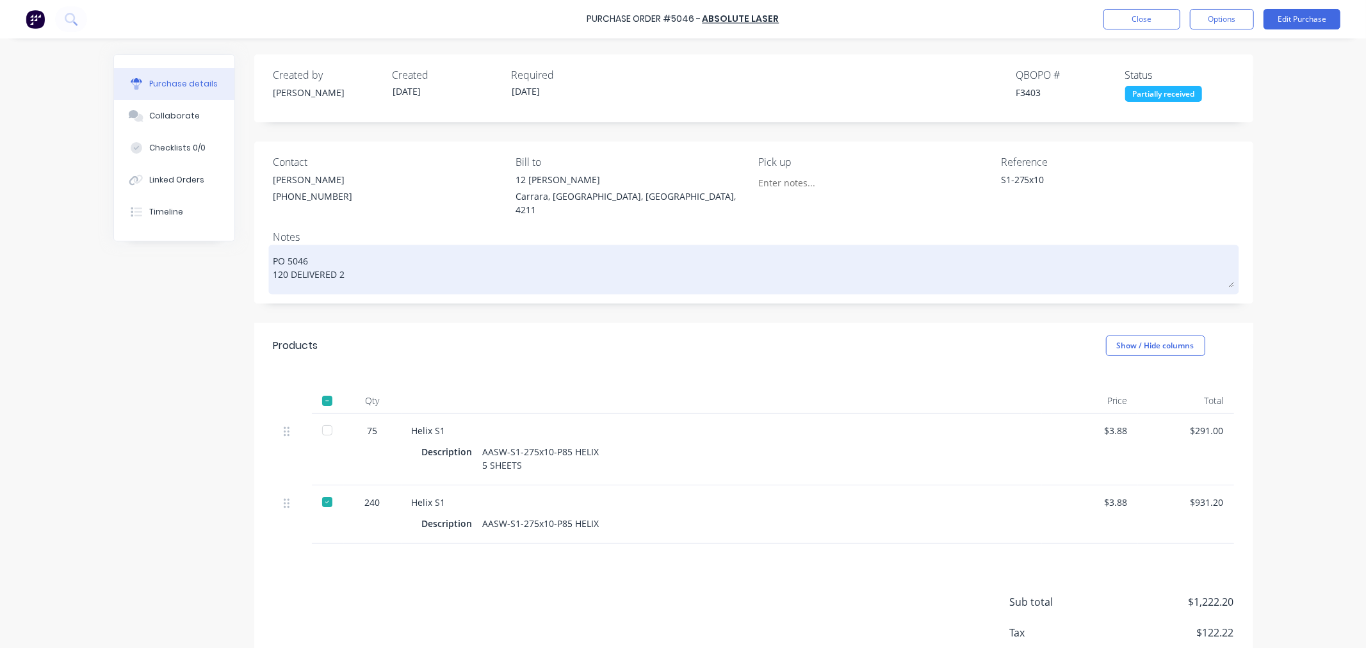
type textarea "x"
type textarea "PO 5046 120 DELIVERED 29"
type textarea "x"
type textarea "PO 5046 120 DELIVERED 29."
type textarea "x"
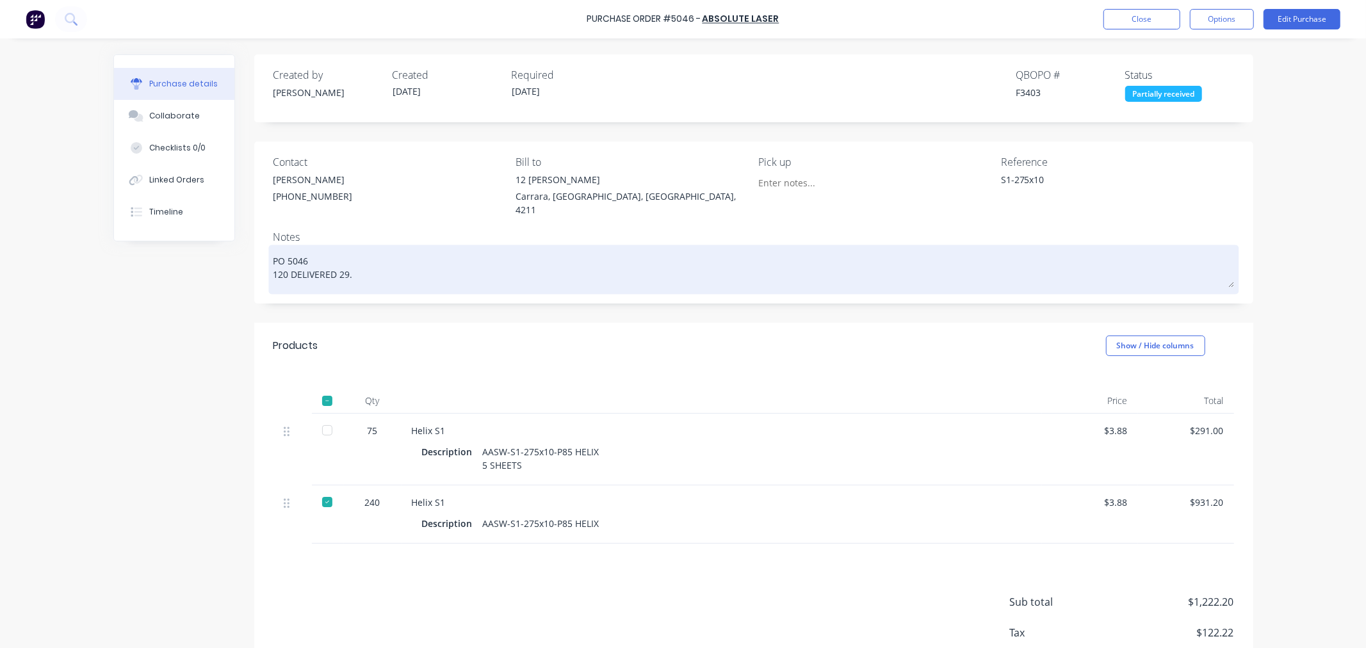
type textarea "PO 5046 120 DELIVERED 29.0"
type textarea "x"
type textarea "PO 5046 120 DELIVERED 29.09"
type textarea "x"
type textarea "PO 5046 120 DELIVERED 29.09."
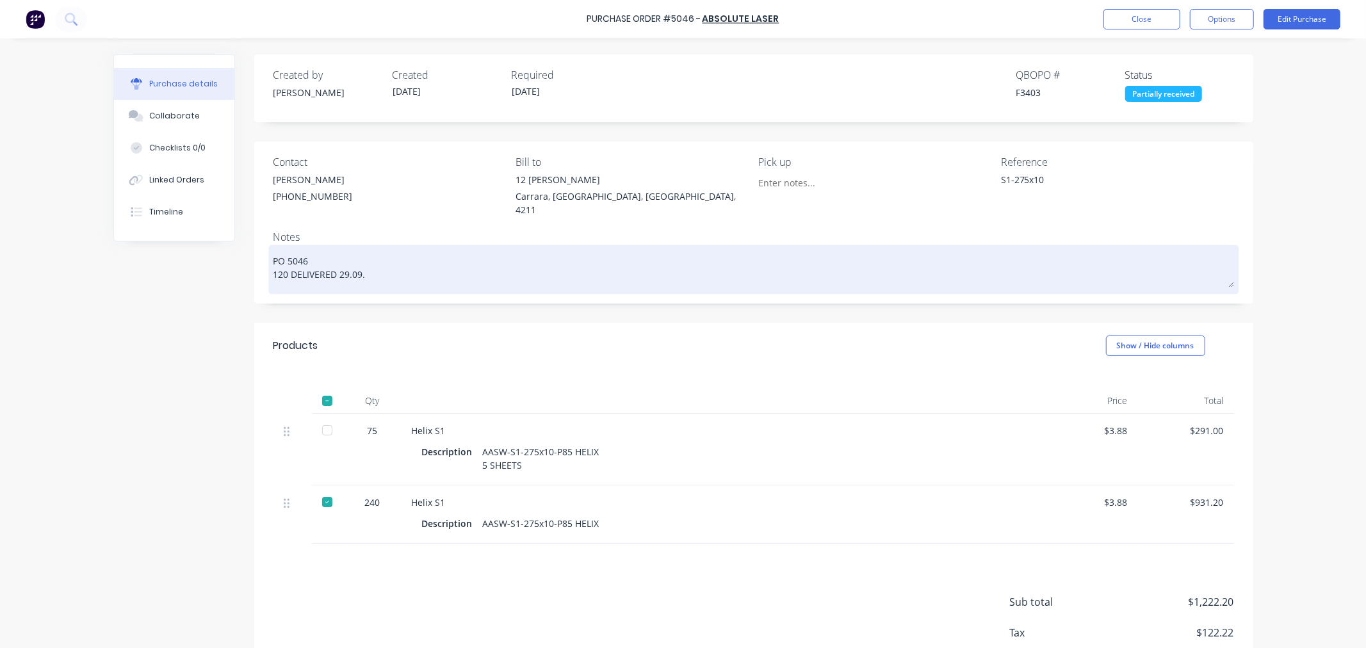
type textarea "x"
type textarea "PO 5046 120 DELIVERED 29.09.2"
type textarea "x"
type textarea "PO 5046 120 DELIVERED [DATE]"
type textarea "x"
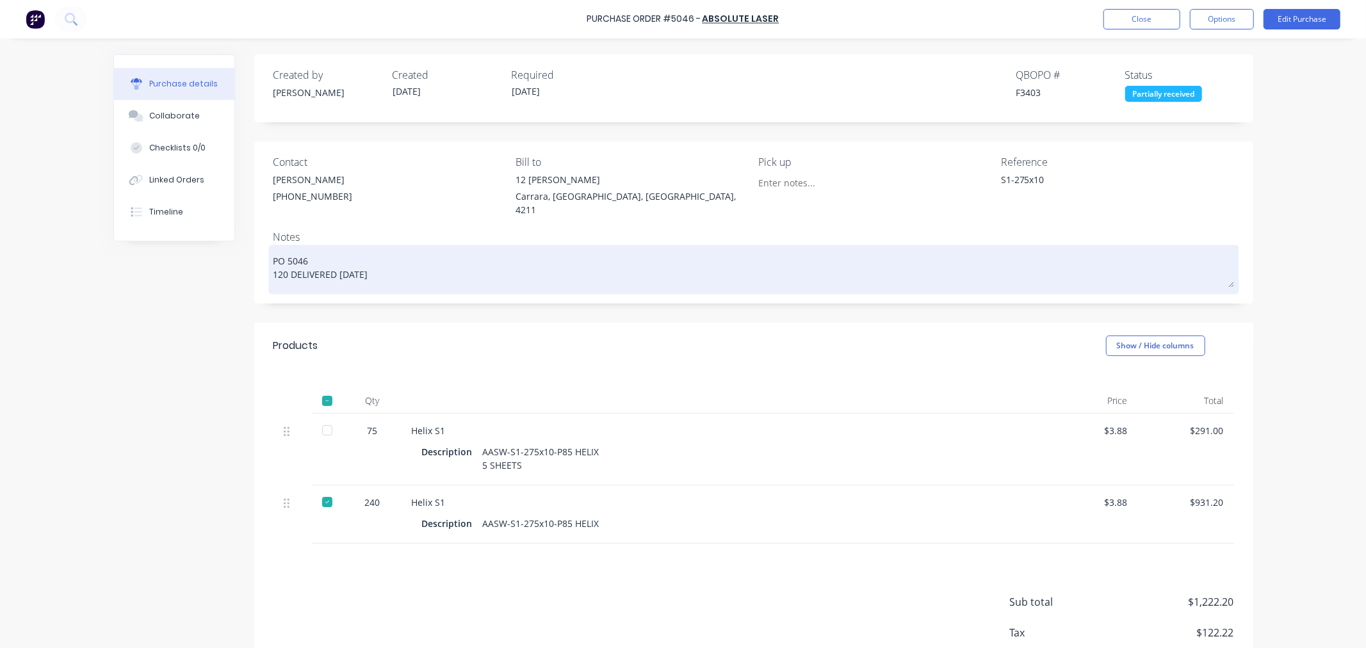
type textarea "PO 5046 120 DELIVERED 29.09.202"
type textarea "x"
type textarea "PO 5046 120 DELIVERED [DATE]"
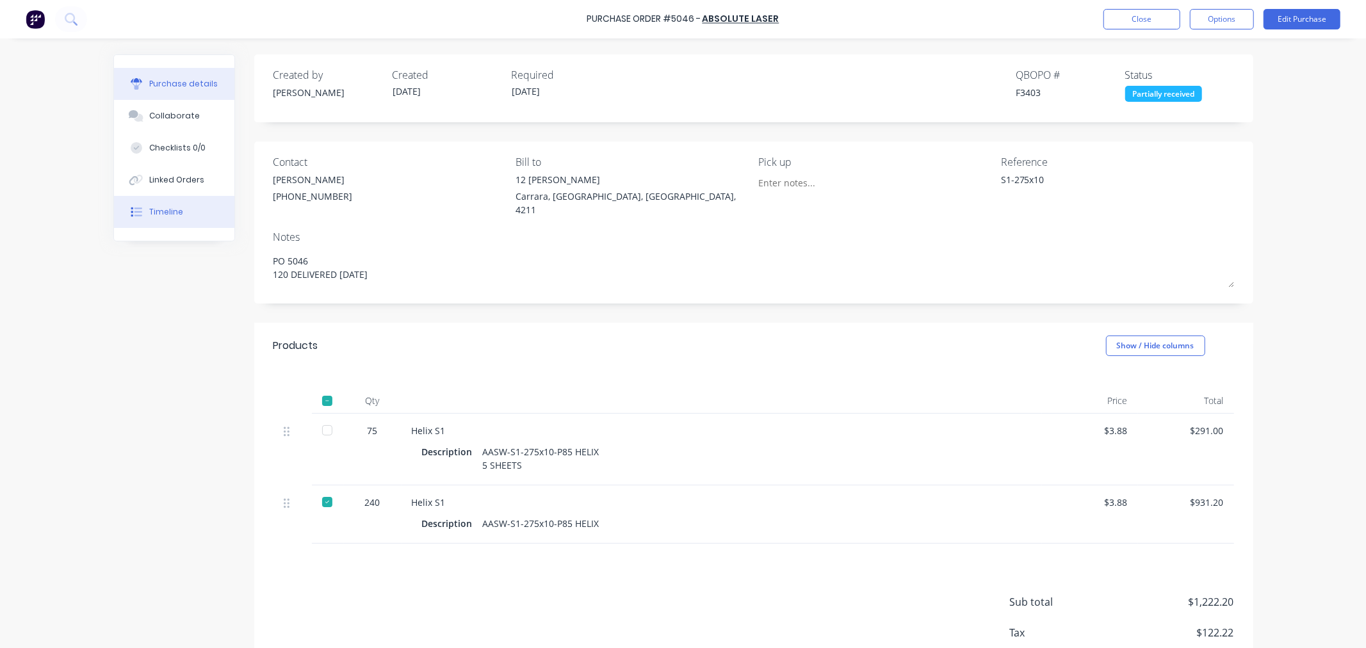
type textarea "x"
click at [203, 222] on button "Timeline" at bounding box center [174, 212] width 120 height 32
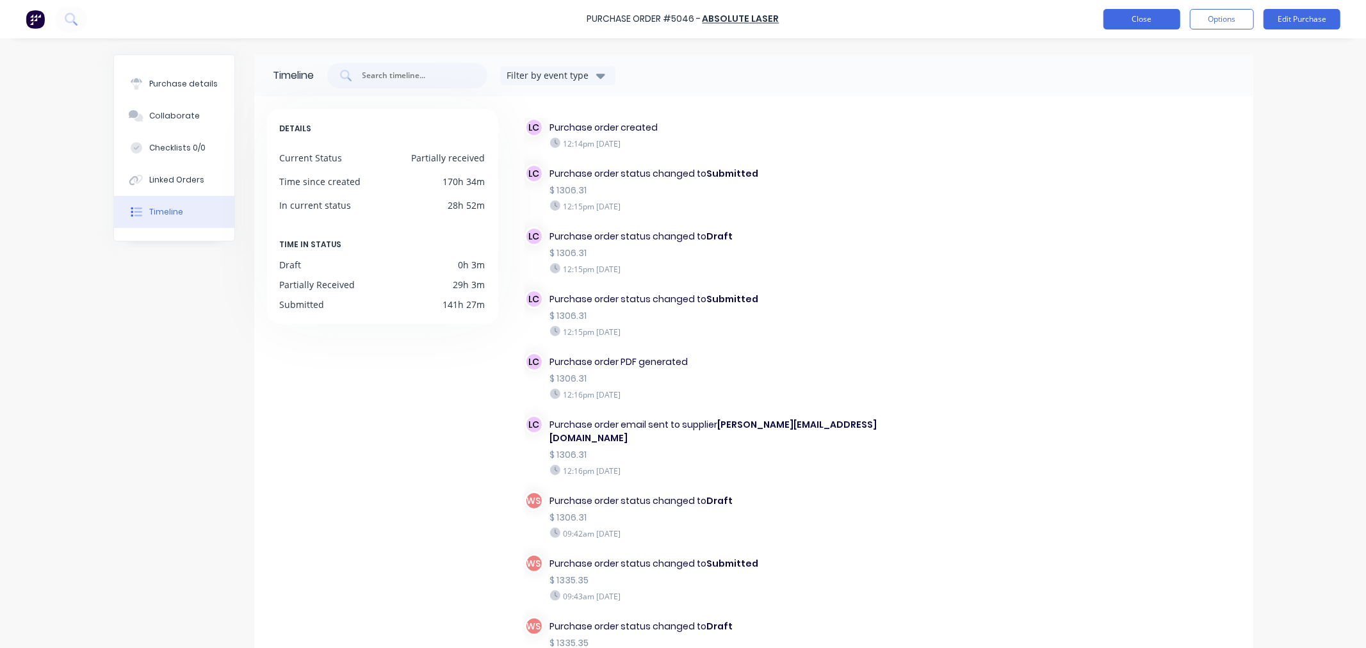
click at [1119, 13] on button "Close" at bounding box center [1141, 19] width 77 height 20
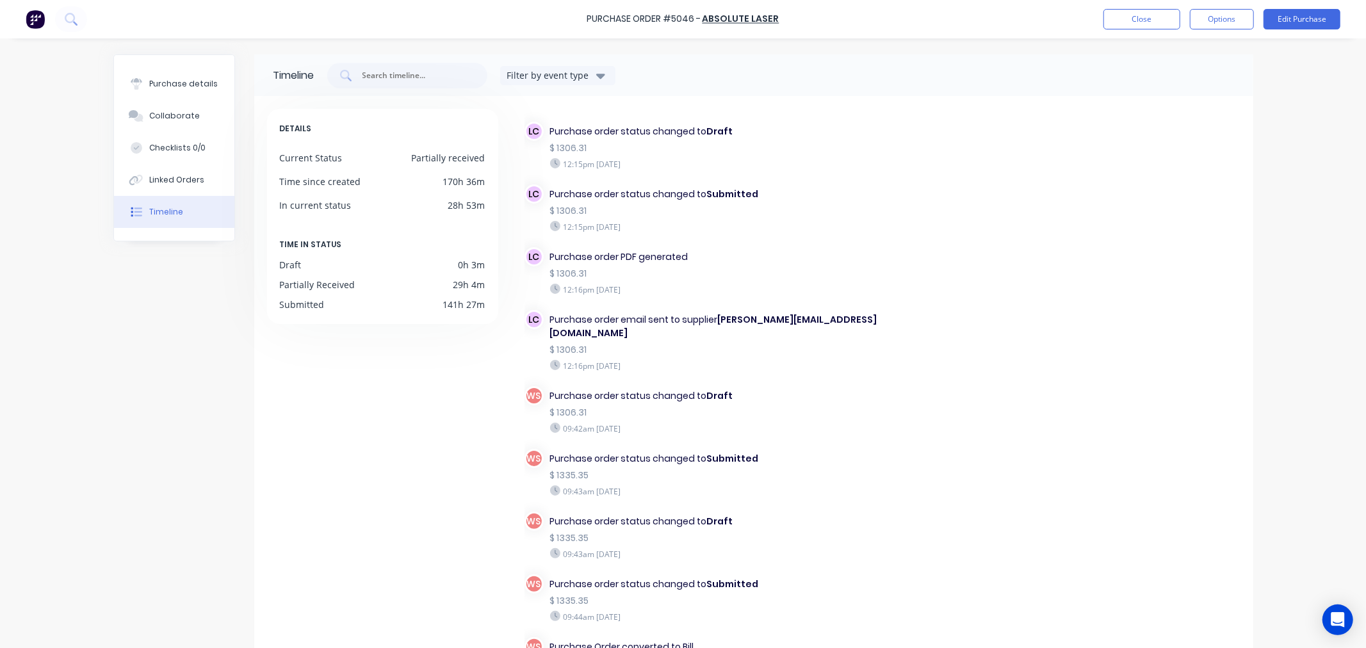
scroll to position [142, 0]
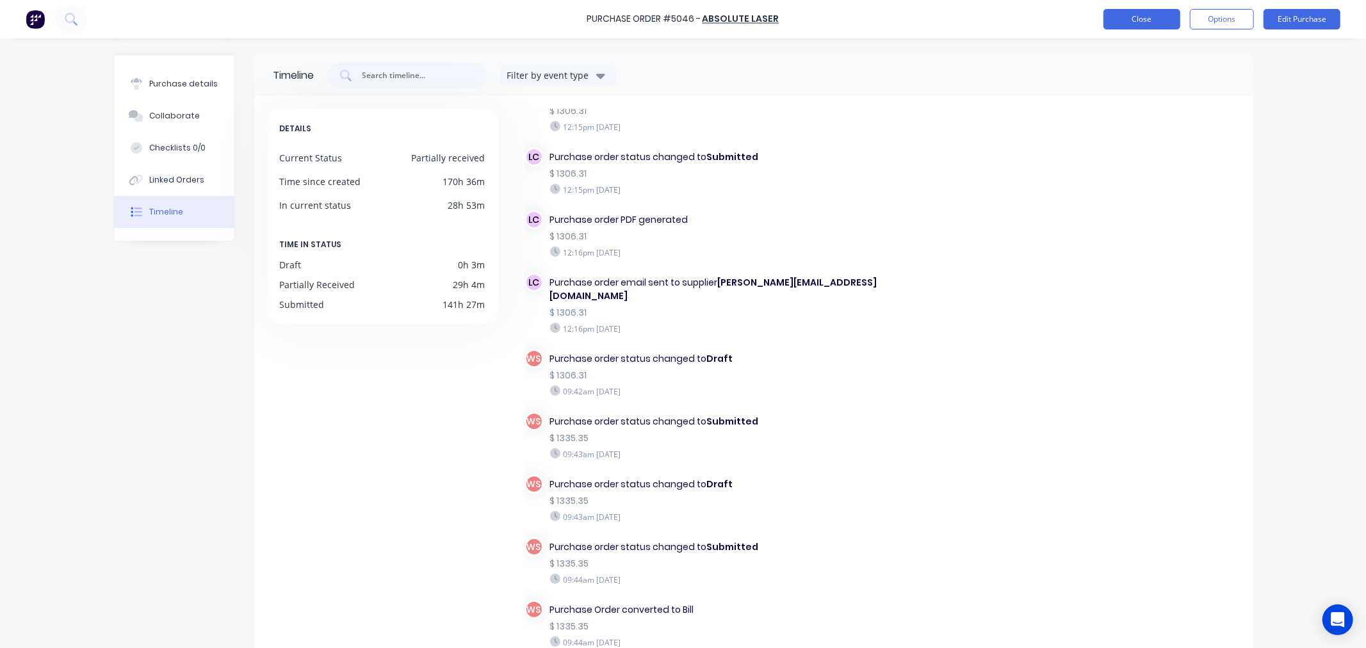
click at [1120, 20] on button "Close" at bounding box center [1141, 19] width 77 height 20
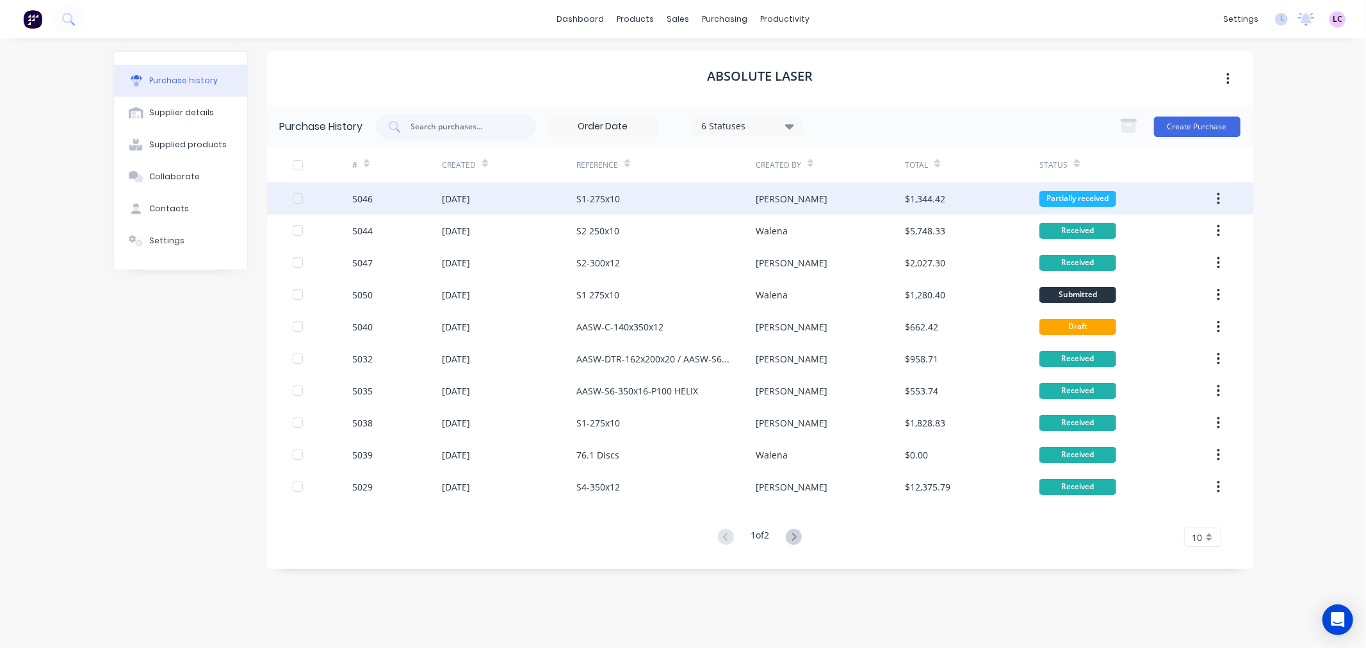
click at [591, 197] on div "S1-275x10" at bounding box center [598, 198] width 44 height 13
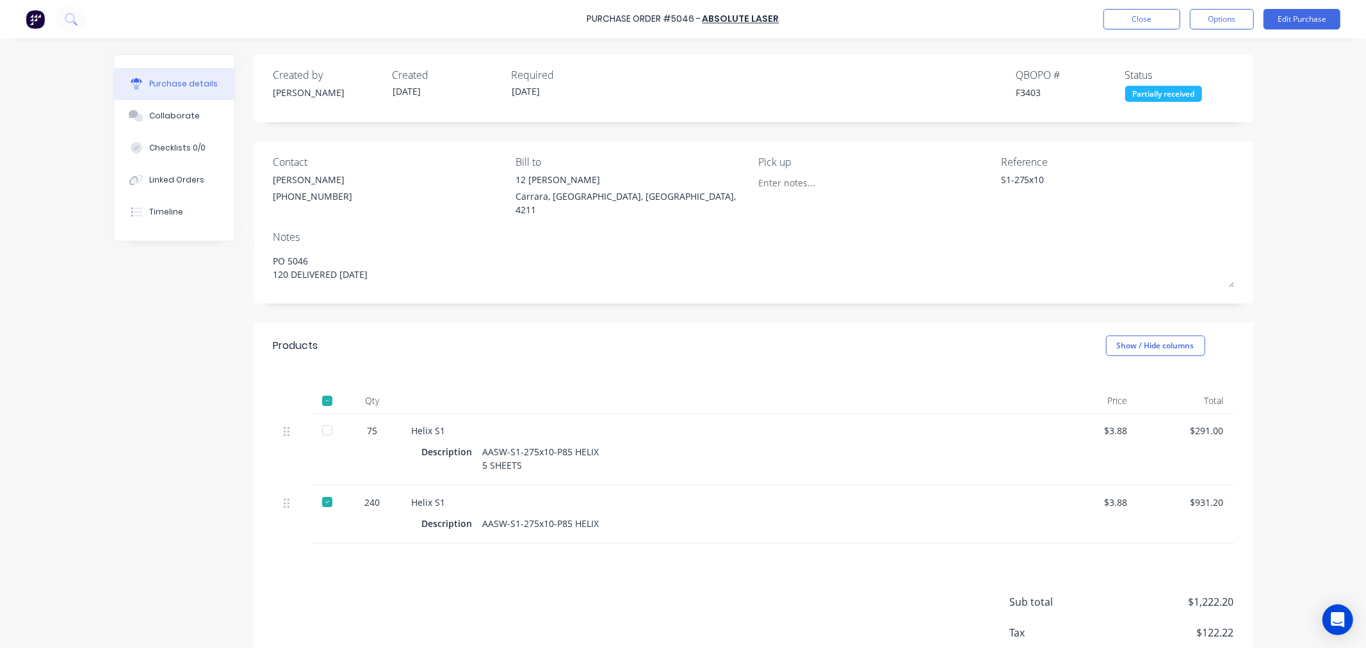
click at [323, 417] on div at bounding box center [327, 430] width 26 height 26
type textarea "x"
